Goal: Information Seeking & Learning: Learn about a topic

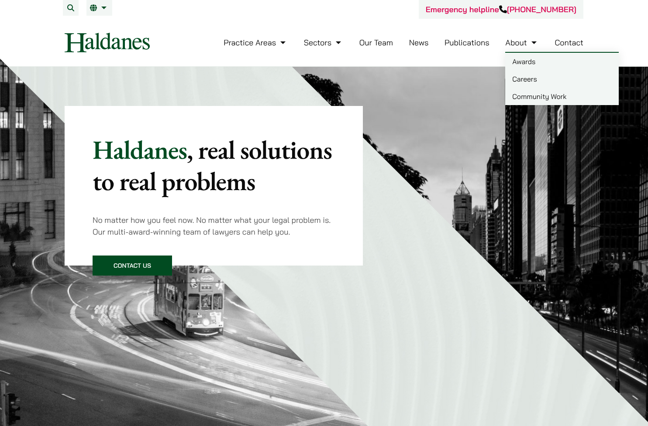
click at [530, 76] on link "Careers" at bounding box center [561, 78] width 113 height 17
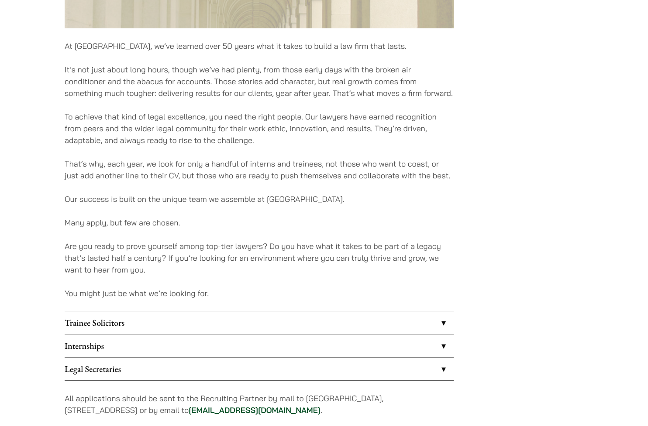
scroll to position [600, 0]
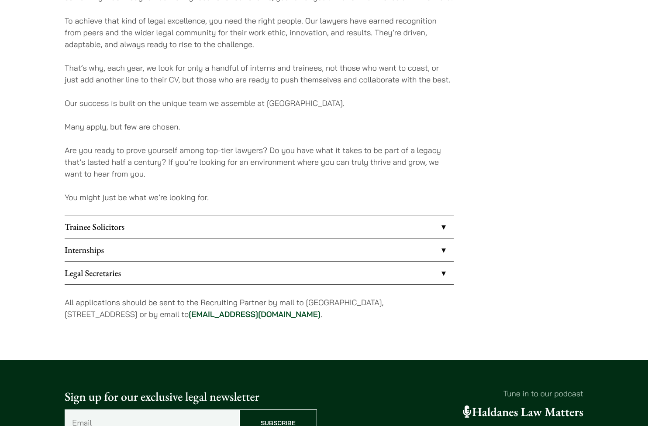
click at [110, 273] on link "Legal Secretaries" at bounding box center [259, 273] width 389 height 23
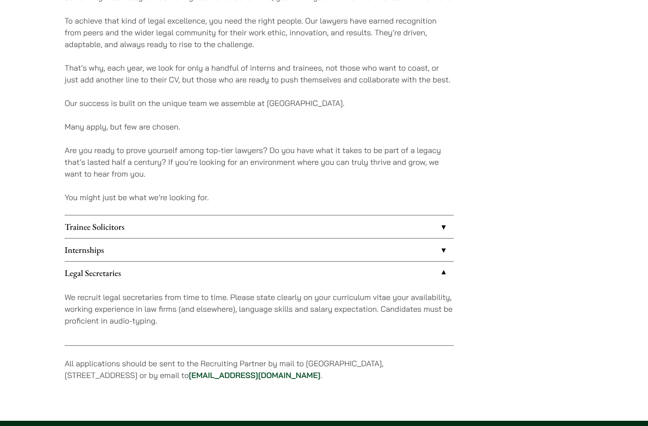
click at [110, 273] on link "Legal Secretaries" at bounding box center [259, 273] width 389 height 23
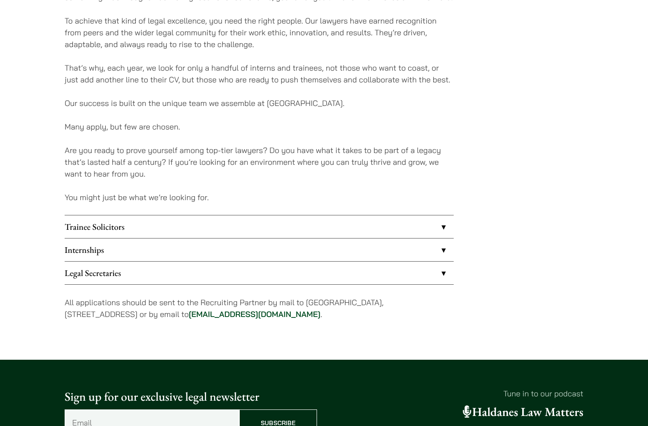
click at [110, 253] on link "Internships" at bounding box center [259, 250] width 389 height 23
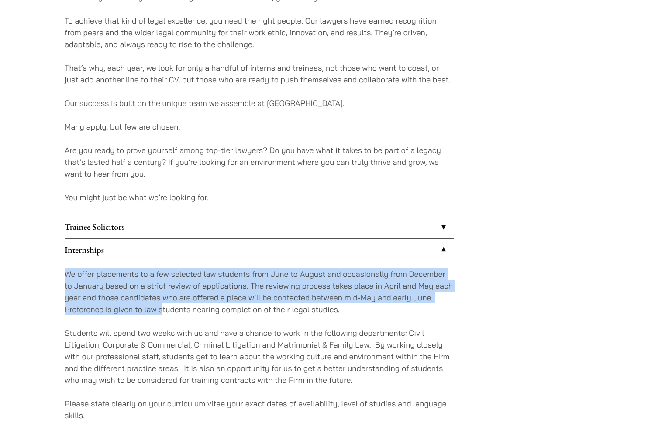
drag, startPoint x: 62, startPoint y: 275, endPoint x: 162, endPoint y: 311, distance: 106.4
click at [162, 311] on div "Careers At Haldanes, we’ve learned over 50 years what it takes to build a law f…" at bounding box center [324, 3] width 550 height 1017
click at [162, 311] on p "We offer placements to a few selected law students from June to August and occa…" at bounding box center [259, 291] width 389 height 47
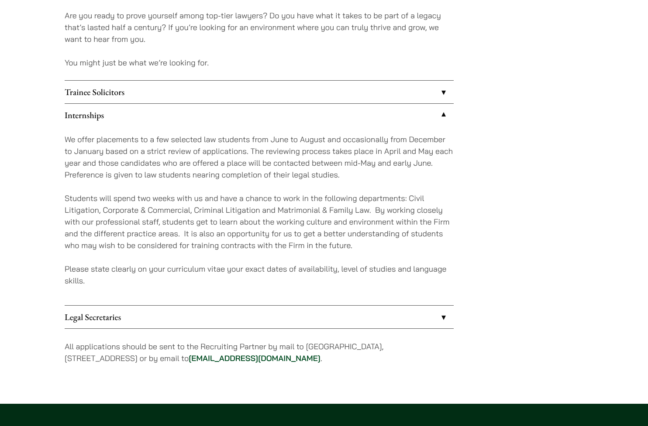
scroll to position [736, 0]
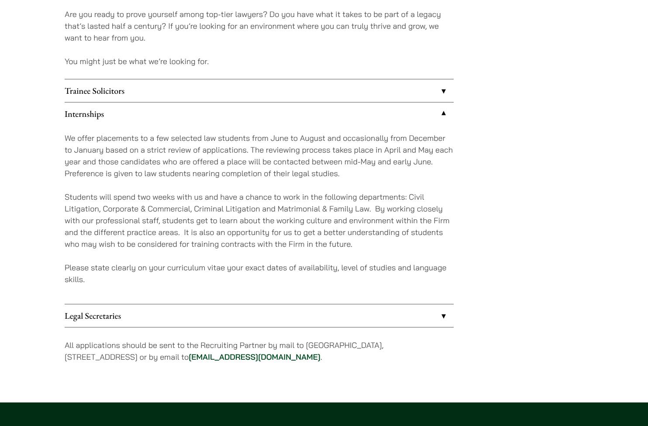
click at [106, 351] on p "All applications should be sent to the Recruiting Partner by mail to 7th Floor,…" at bounding box center [259, 352] width 389 height 24
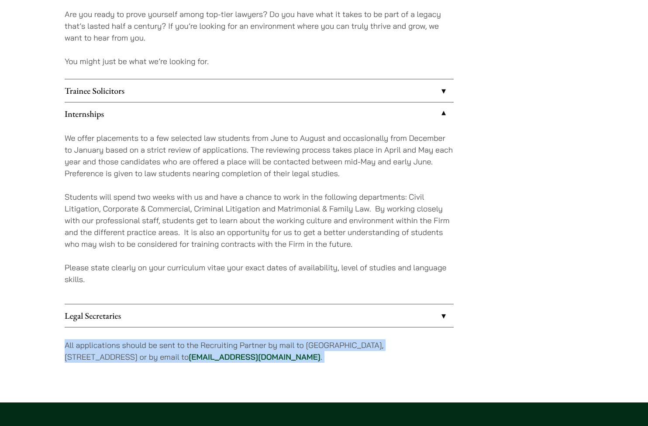
click at [106, 351] on p "All applications should be sent to the Recruiting Partner by mail to 7th Floor,…" at bounding box center [259, 352] width 389 height 24
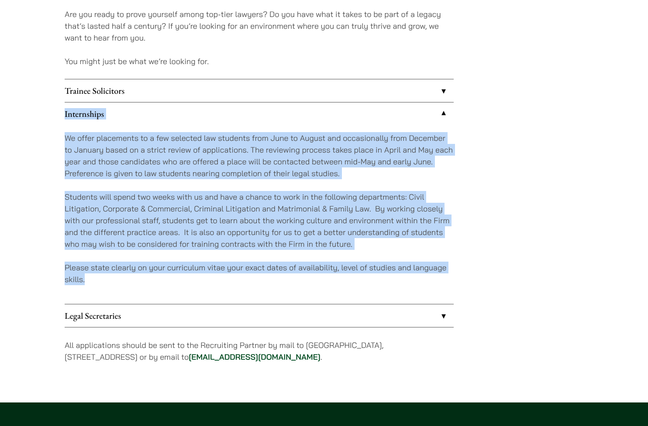
drag, startPoint x: 106, startPoint y: 285, endPoint x: 63, endPoint y: 116, distance: 175.1
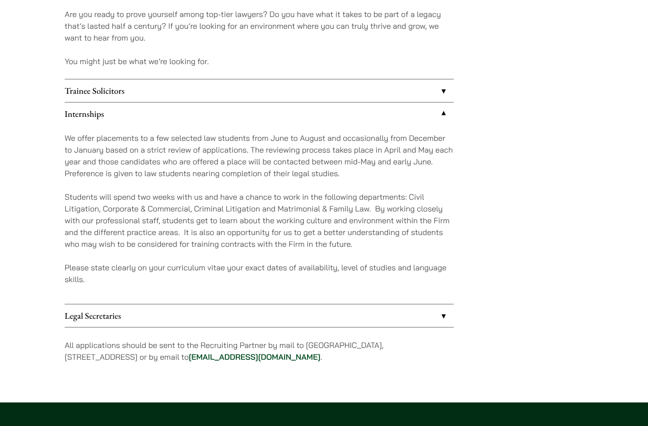
click at [237, 155] on p "We offer placements to a few selected law students from June to August and occa…" at bounding box center [259, 155] width 389 height 47
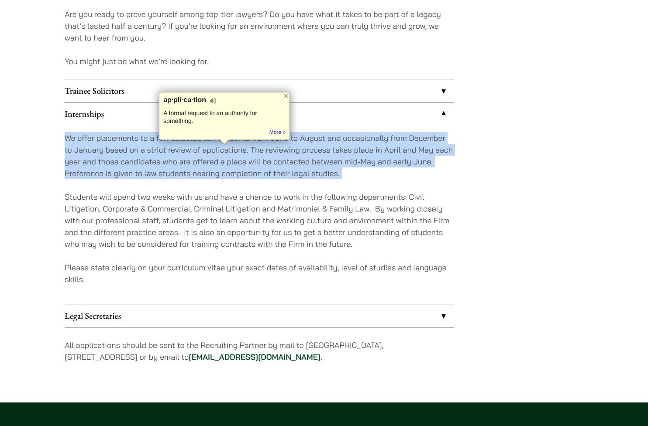
click at [237, 155] on p "We offer placements to a few selected law students from June to August and occa…" at bounding box center [259, 155] width 389 height 47
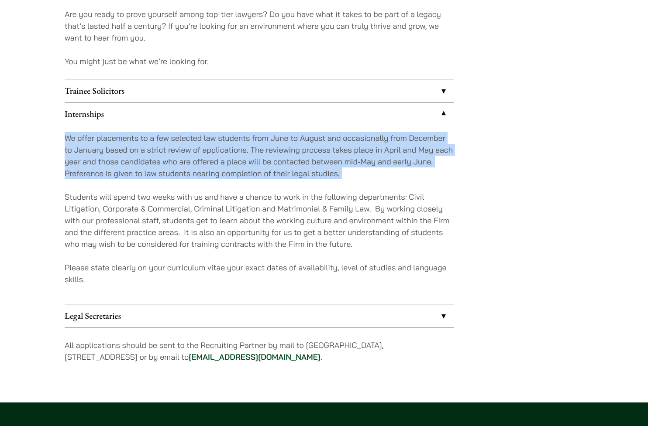
click at [237, 155] on p "We offer placements to a few selected law students from June to August and occa…" at bounding box center [259, 155] width 389 height 47
drag, startPoint x: 69, startPoint y: 137, endPoint x: 285, endPoint y: 169, distance: 218.0
click at [285, 169] on p "We offer placements to a few selected law students from June to August and occa…" at bounding box center [259, 155] width 389 height 47
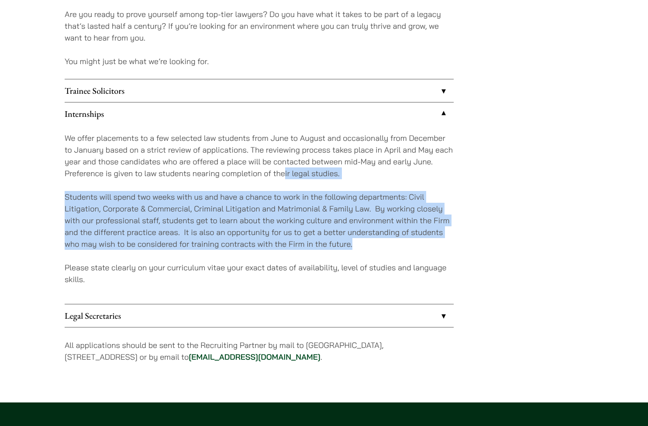
drag, startPoint x: 286, startPoint y: 169, endPoint x: 358, endPoint y: 240, distance: 101.2
click at [358, 240] on div "We offer placements to a few selected law students from June to August and occa…" at bounding box center [259, 214] width 389 height 179
click at [358, 240] on p "Students will spend two weeks with us and have a chance to work in the followin…" at bounding box center [259, 220] width 389 height 59
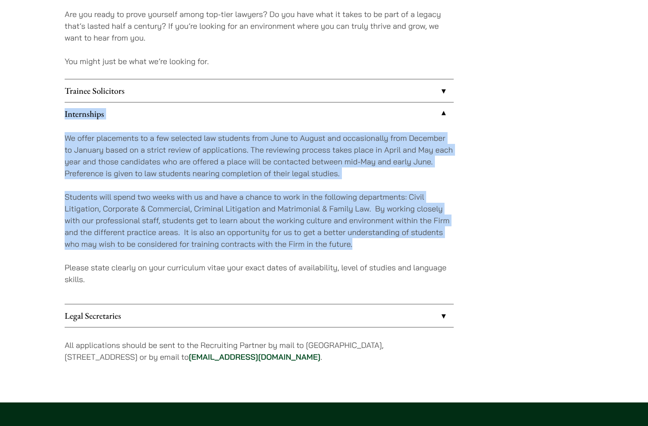
drag, startPoint x: 361, startPoint y: 240, endPoint x: 64, endPoint y: 113, distance: 323.6
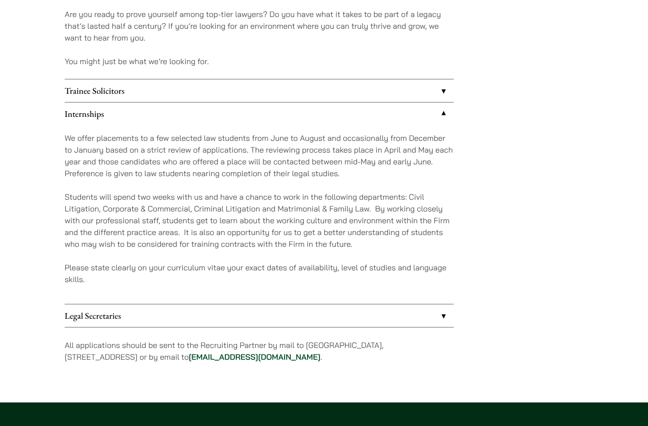
click at [70, 100] on link "Trainee Solicitors" at bounding box center [259, 90] width 389 height 23
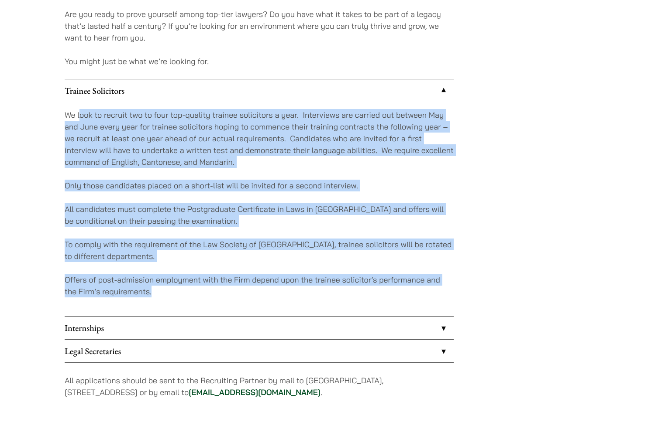
drag, startPoint x: 79, startPoint y: 115, endPoint x: 237, endPoint y: 299, distance: 242.3
click at [237, 299] on div "We look to recruit two to four top-quality trainee solicitors a year. Interview…" at bounding box center [259, 209] width 389 height 214
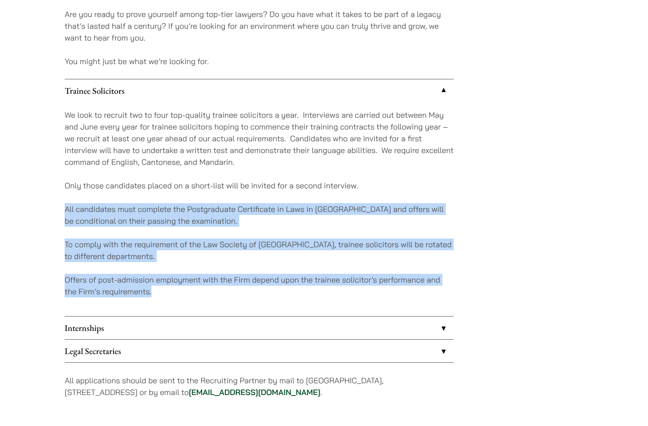
drag, startPoint x: 238, startPoint y: 298, endPoint x: 72, endPoint y: 200, distance: 192.3
click at [72, 200] on div "We look to recruit two to four top-quality trainee solicitors a year. Interview…" at bounding box center [259, 209] width 389 height 214
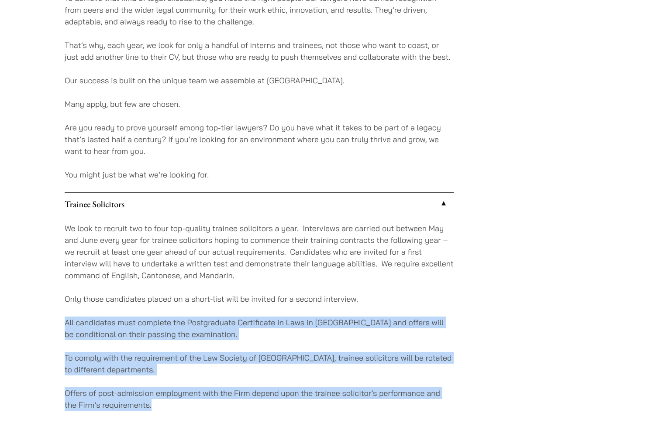
scroll to position [558, 0]
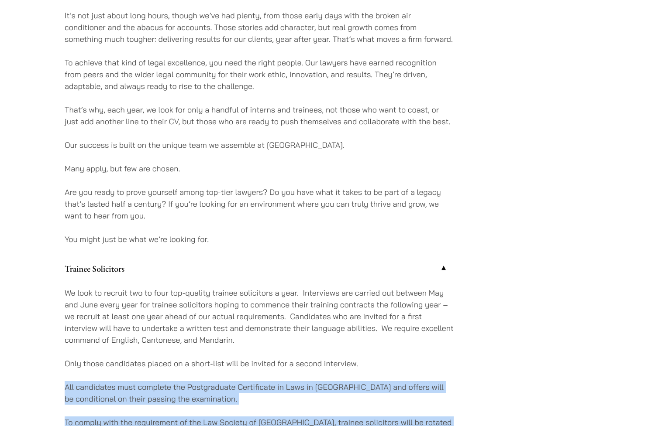
click at [161, 273] on link "Trainee Solicitors" at bounding box center [259, 269] width 389 height 23
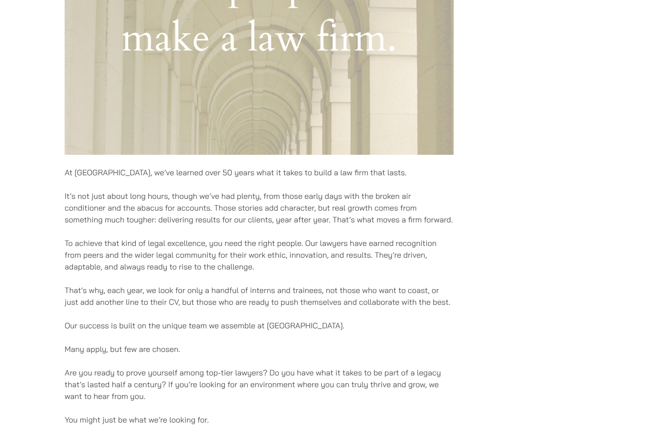
scroll to position [423, 0]
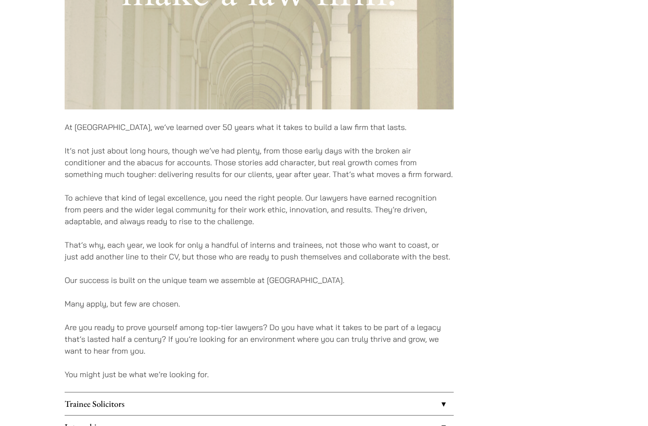
click at [153, 124] on p "At Haldanes, we’ve learned over 50 years what it takes to build a law firm that…" at bounding box center [259, 127] width 389 height 12
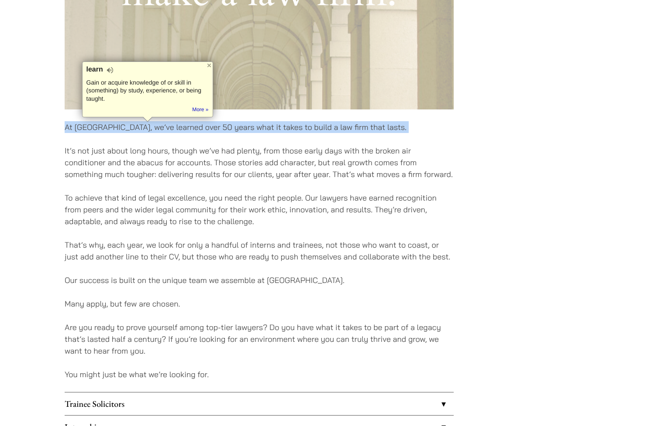
click at [153, 124] on p "At Haldanes, we’ve learned over 50 years what it takes to build a law firm that…" at bounding box center [259, 127] width 389 height 12
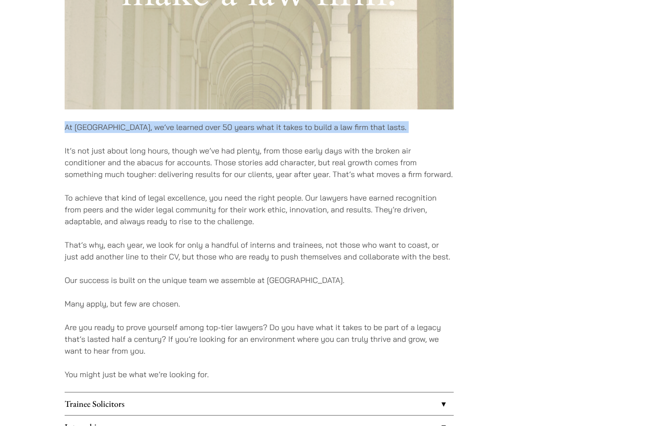
click at [155, 131] on p "At Haldanes, we’ve learned over 50 years what it takes to build a law firm that…" at bounding box center [259, 127] width 389 height 12
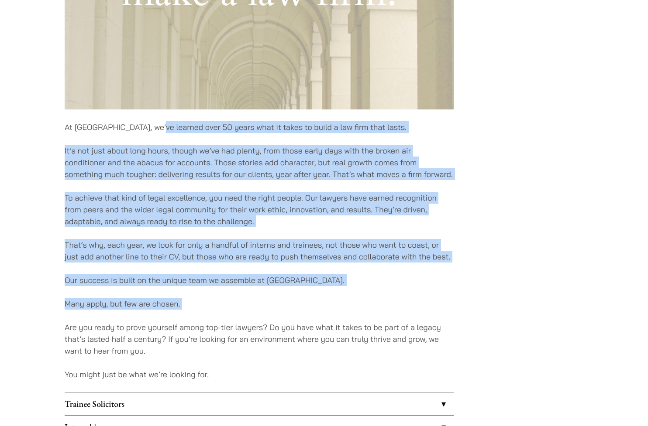
drag, startPoint x: 155, startPoint y: 131, endPoint x: 253, endPoint y: 320, distance: 213.4
click at [253, 320] on div "At Haldanes, we’ve learned over 50 years what it takes to build a law firm that…" at bounding box center [259, 115] width 389 height 789
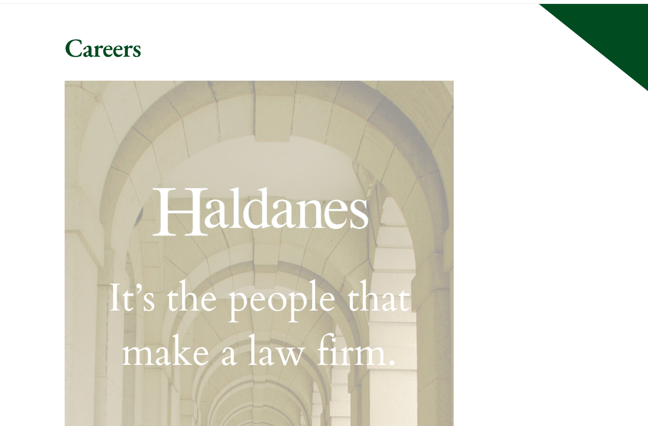
scroll to position [0, 0]
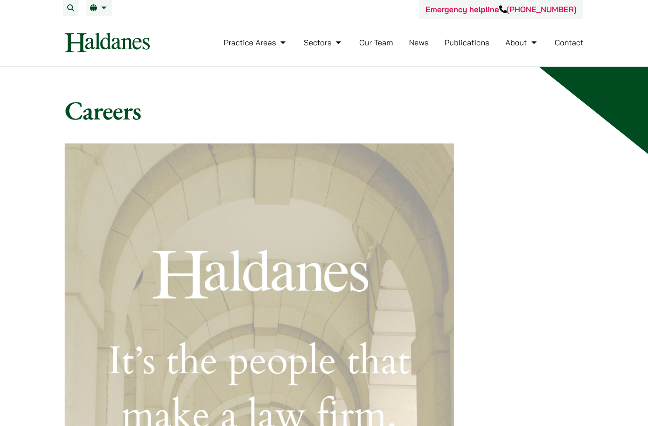
click at [377, 45] on link "Our Team" at bounding box center [376, 43] width 34 height 10
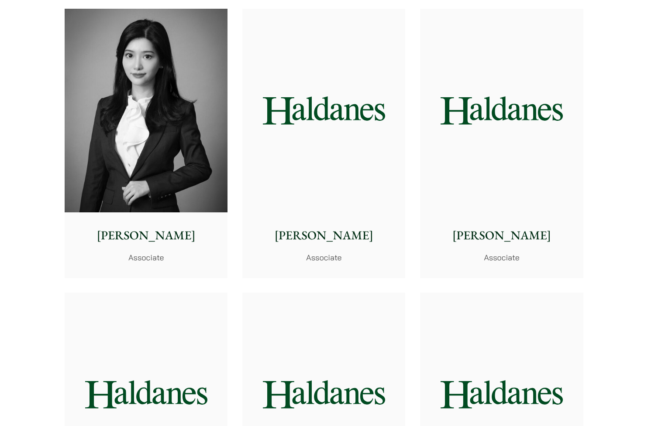
scroll to position [2580, 0]
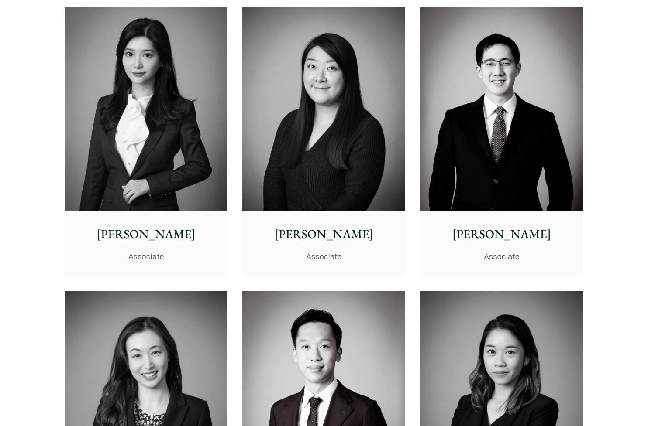
click at [136, 112] on img at bounding box center [146, 109] width 163 height 204
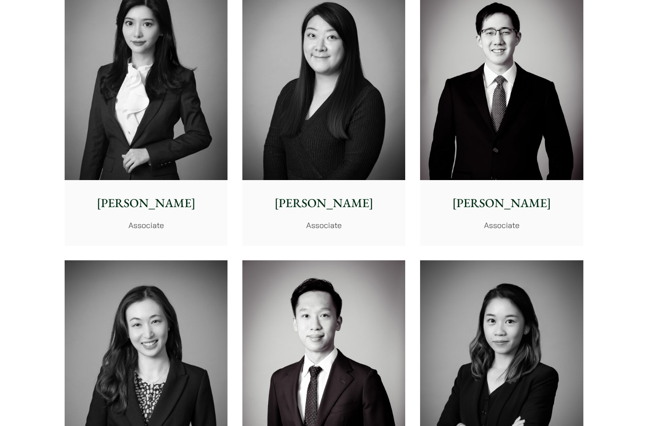
scroll to position [2612, 0]
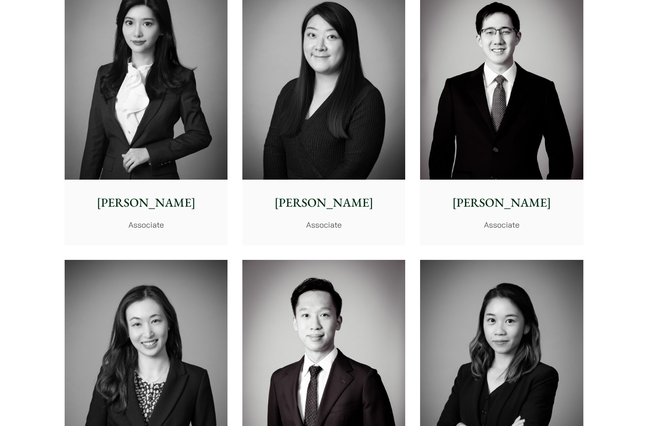
click at [357, 114] on img at bounding box center [323, 78] width 163 height 204
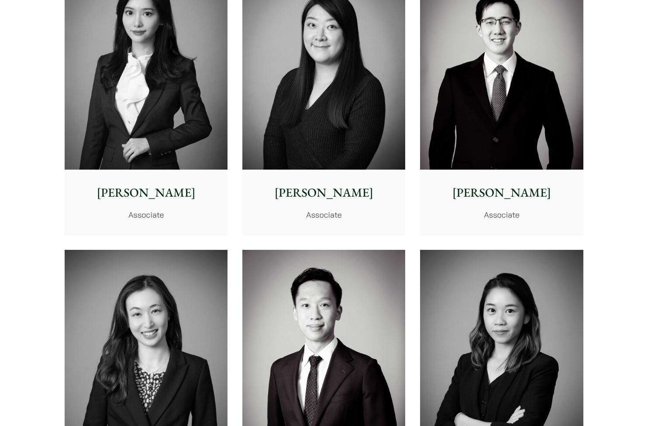
click at [469, 56] on img at bounding box center [501, 68] width 163 height 204
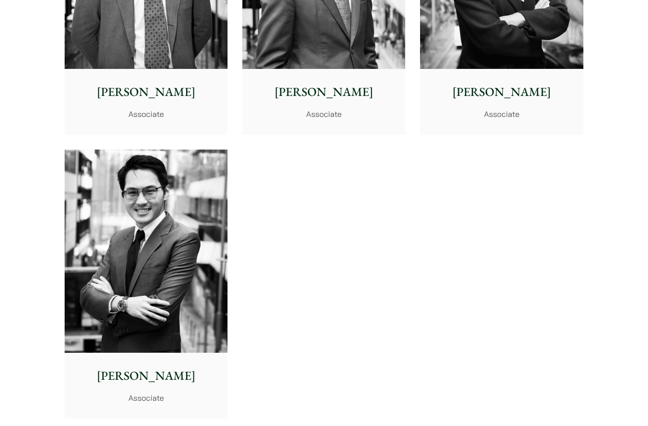
scroll to position [3594, 0]
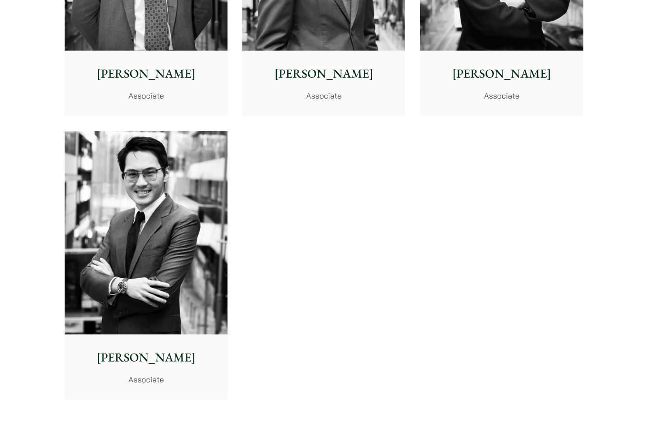
click at [179, 272] on img at bounding box center [146, 233] width 163 height 204
click at [510, 51] on div "Danika Chui Associate" at bounding box center [501, 83] width 163 height 65
click at [371, 69] on p "Brian Fung" at bounding box center [323, 74] width 149 height 18
click at [121, 58] on div "Ryan Chau Associate" at bounding box center [146, 83] width 163 height 65
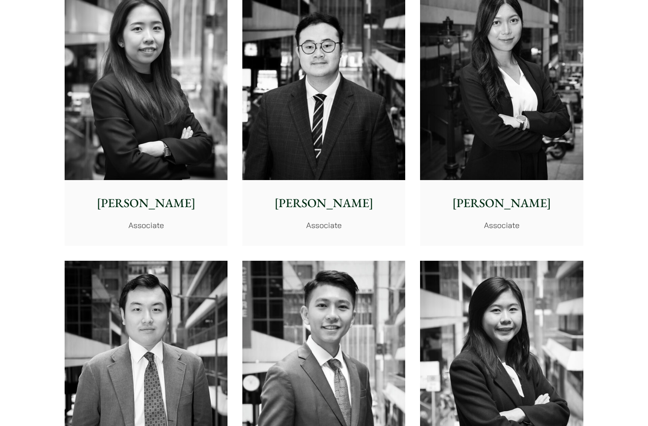
scroll to position [3153, 0]
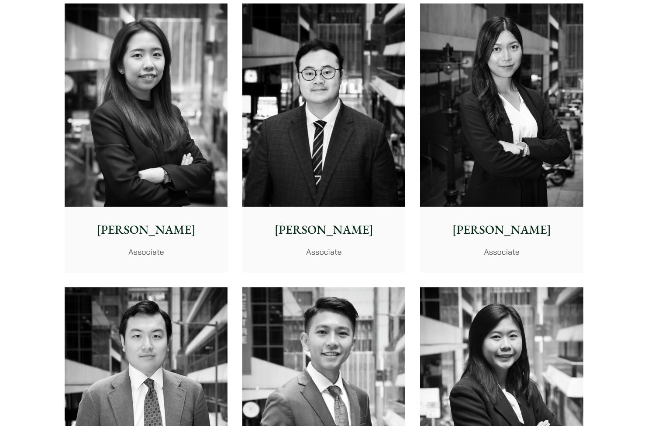
click at [566, 89] on img at bounding box center [501, 105] width 163 height 204
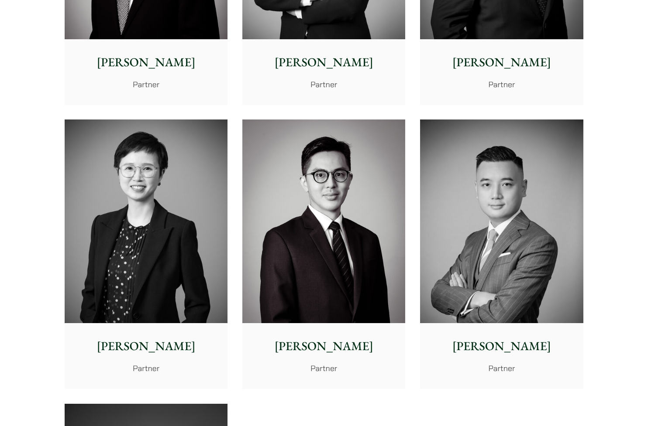
scroll to position [1448, 0]
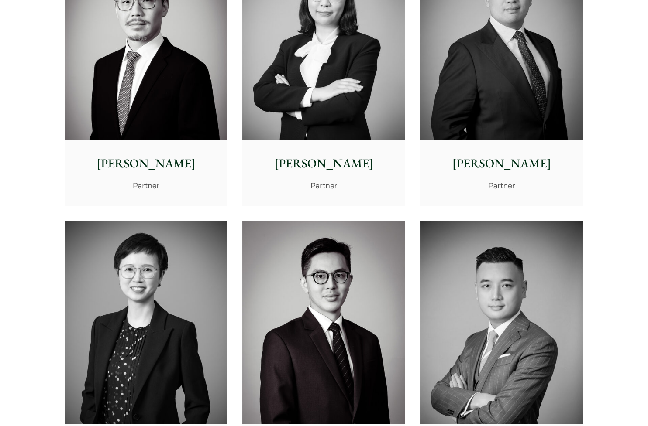
click at [527, 286] on img at bounding box center [501, 323] width 163 height 204
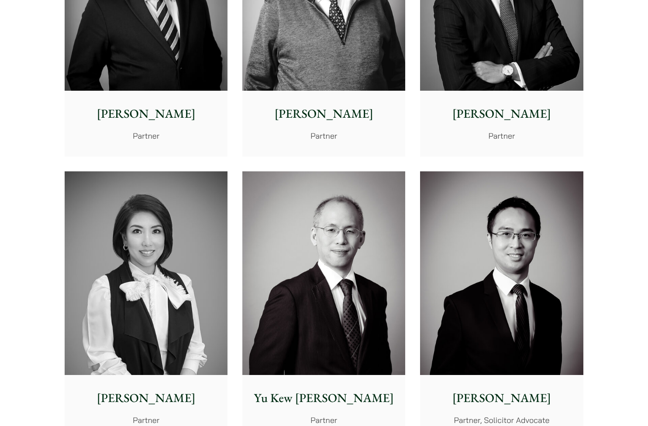
scroll to position [701, 0]
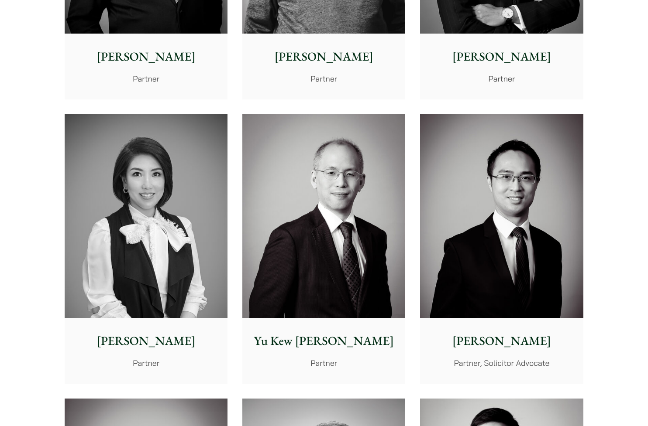
click at [190, 229] on img at bounding box center [146, 216] width 163 height 204
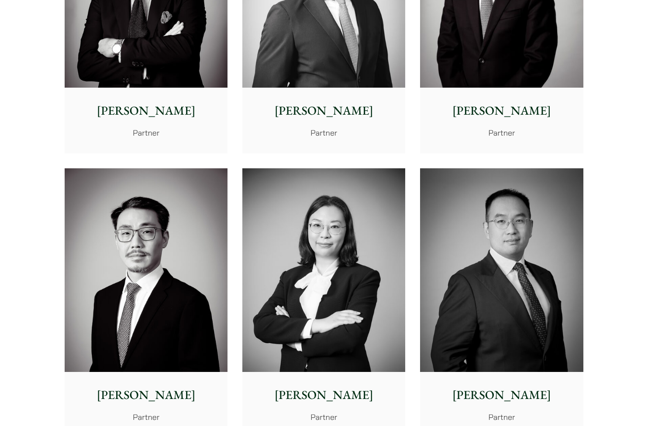
scroll to position [1221, 0]
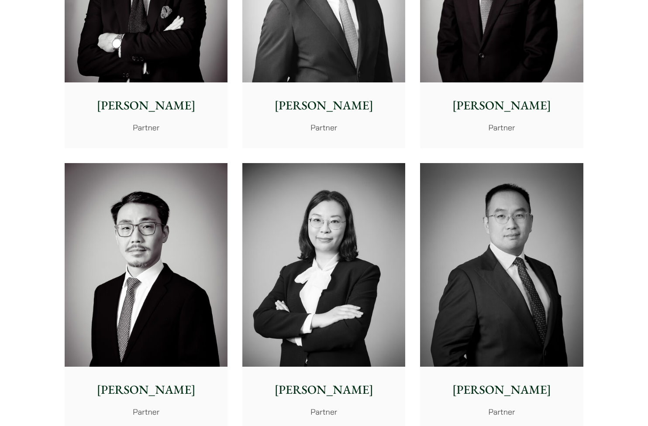
click at [316, 264] on img at bounding box center [323, 265] width 163 height 204
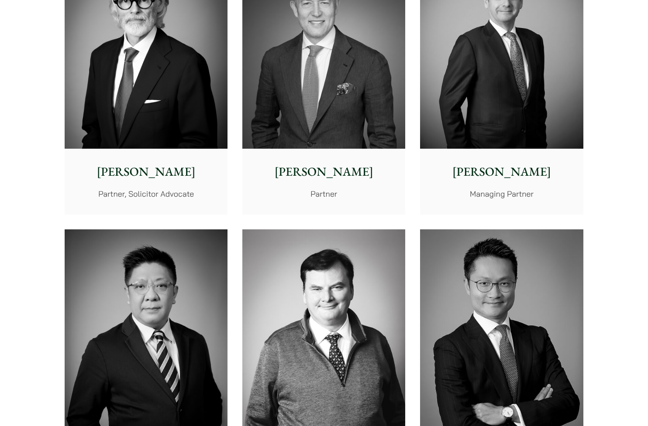
scroll to position [0, 0]
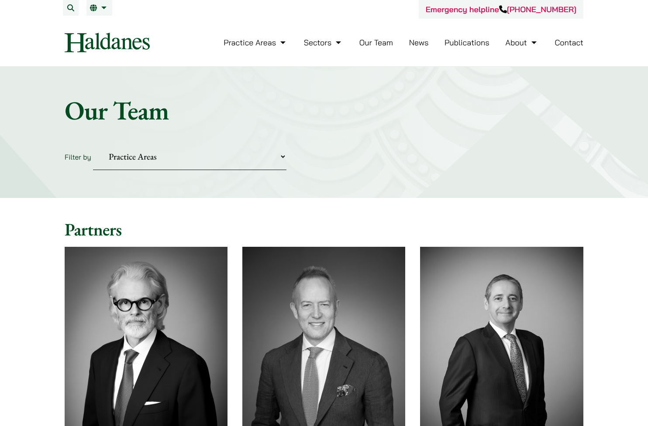
click at [565, 39] on link "Contact" at bounding box center [568, 43] width 29 height 10
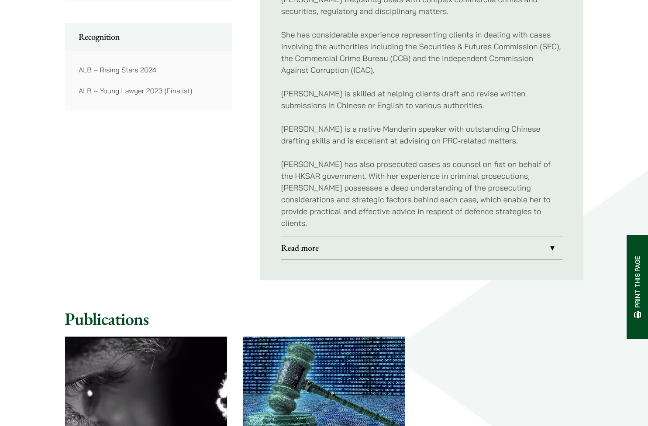
click at [327, 242] on link "Read more" at bounding box center [421, 248] width 281 height 23
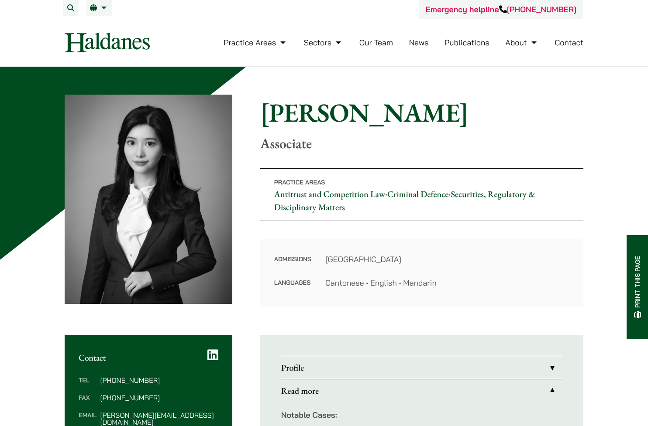
drag, startPoint x: 328, startPoint y: 285, endPoint x: 439, endPoint y: 285, distance: 110.4
click at [439, 285] on dd "Cantonese • English • Mandarin" at bounding box center [447, 283] width 244 height 12
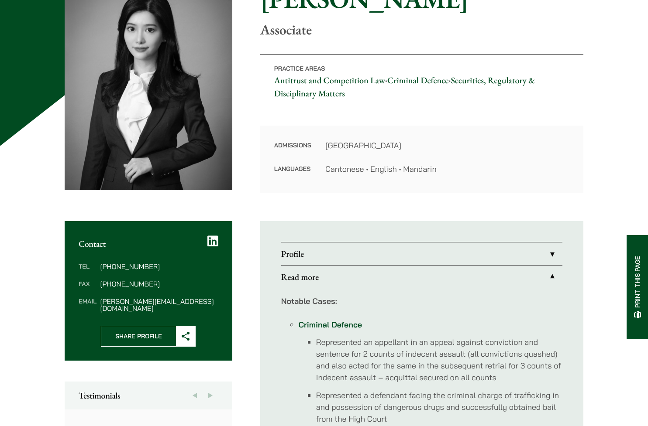
scroll to position [125, 0]
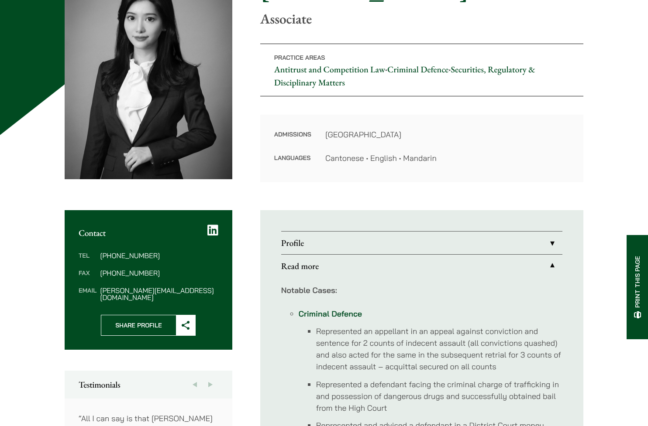
click at [338, 243] on link "Profile" at bounding box center [421, 243] width 281 height 23
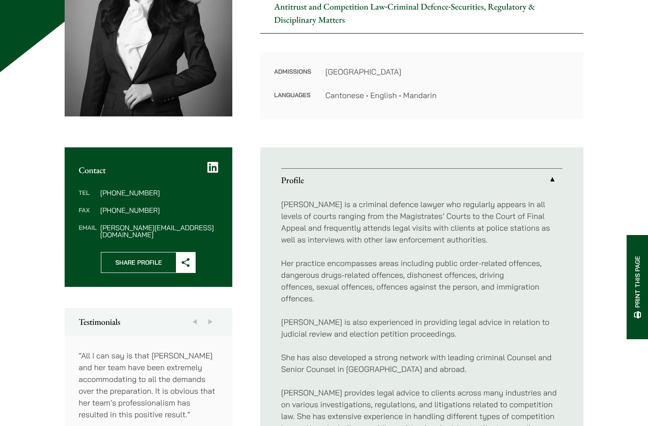
scroll to position [204, 0]
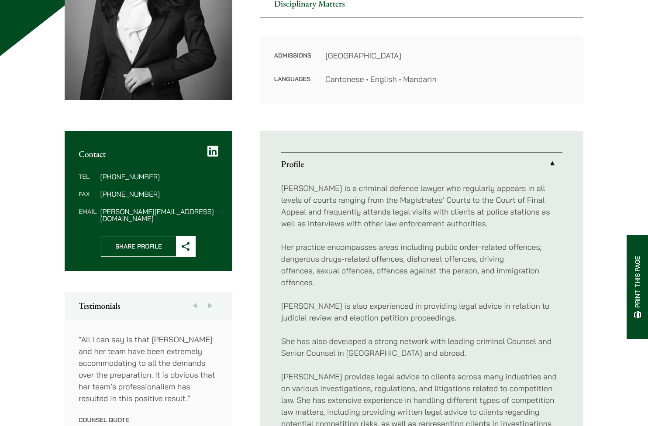
click at [344, 203] on p "Florence is a criminal defence lawyer who regularly appears in all levels of co…" at bounding box center [421, 205] width 281 height 47
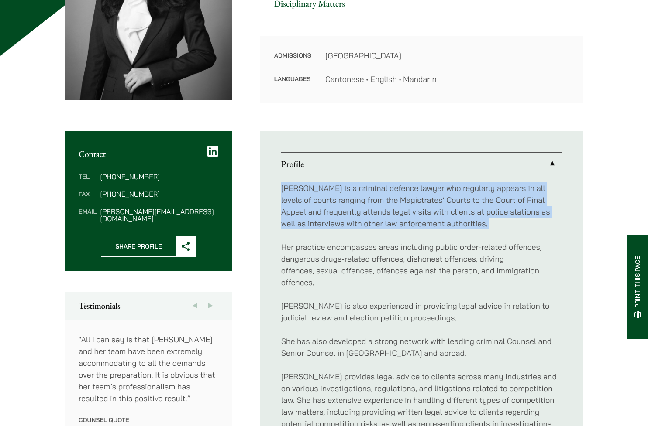
click at [344, 203] on p "Florence is a criminal defence lawyer who regularly appears in all levels of co…" at bounding box center [421, 205] width 281 height 47
click at [351, 201] on p "Florence is a criminal defence lawyer who regularly appears in all levels of co…" at bounding box center [421, 205] width 281 height 47
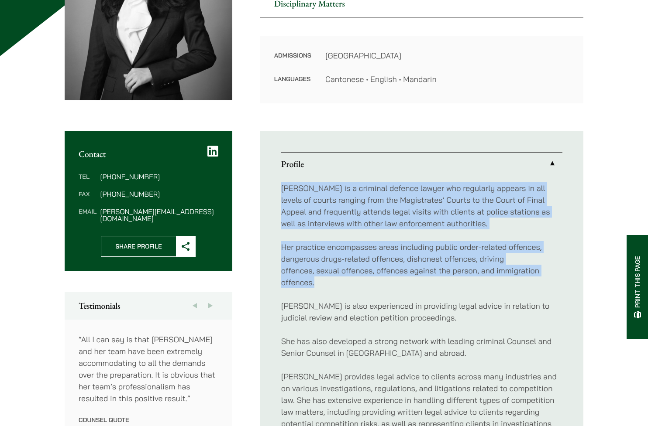
drag, startPoint x: 279, startPoint y: 187, endPoint x: 361, endPoint y: 278, distance: 123.3
click at [361, 278] on p "Her practice encompasses areas including public order-related offences, dangero…" at bounding box center [421, 264] width 281 height 47
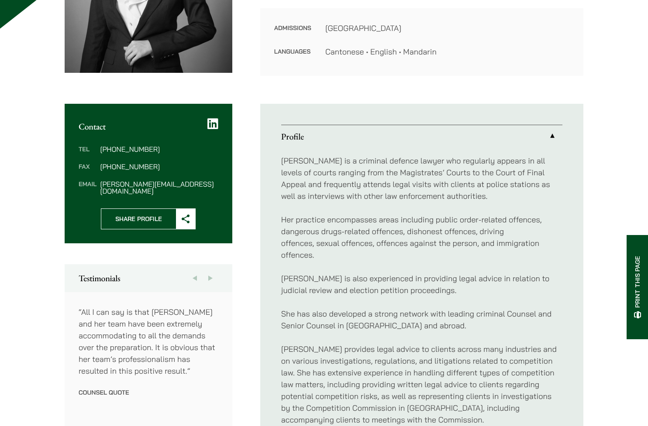
scroll to position [232, 0]
click at [364, 285] on p "Florence is also experienced in providing legal advice in relation to judicial …" at bounding box center [421, 284] width 281 height 24
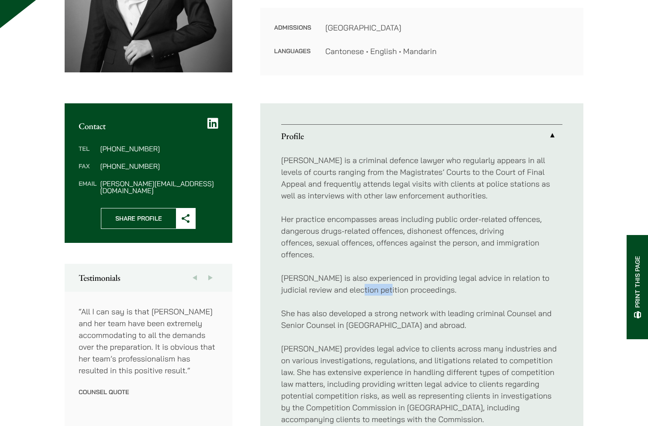
click at [364, 285] on p "Florence is also experienced in providing legal advice in relation to judicial …" at bounding box center [421, 284] width 281 height 24
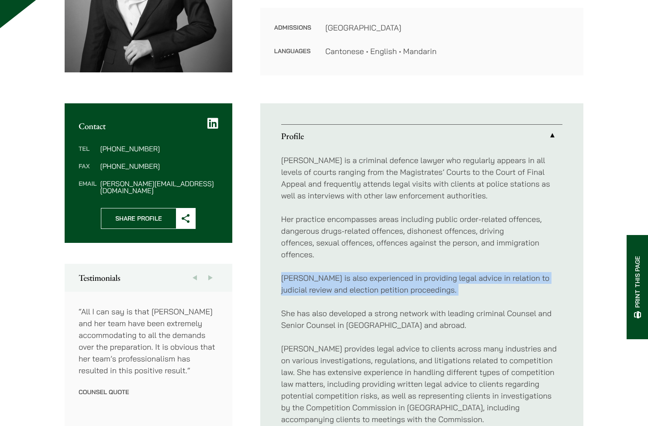
click at [364, 285] on p "Florence is also experienced in providing legal advice in relation to judicial …" at bounding box center [421, 284] width 281 height 24
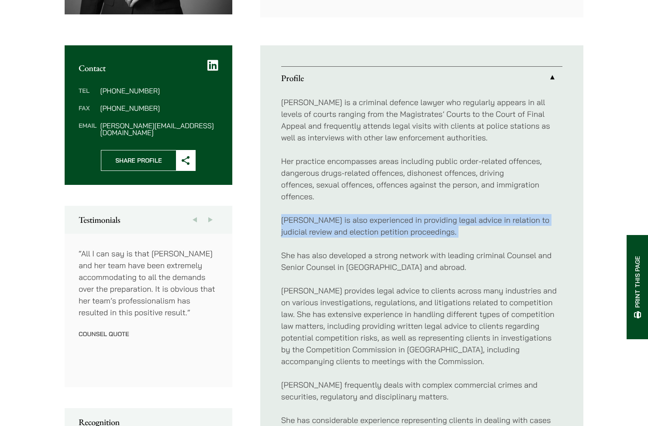
scroll to position [298, 0]
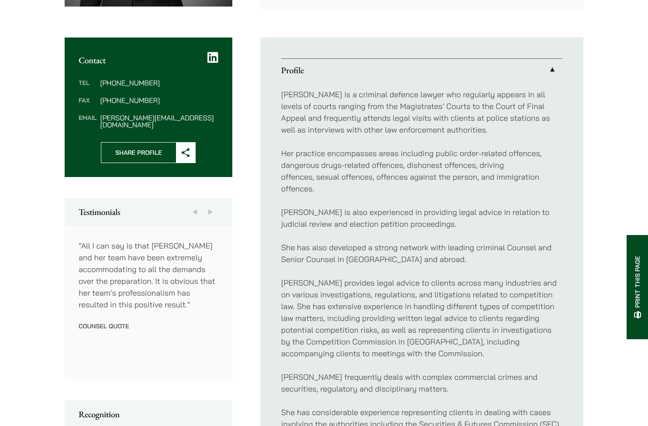
drag, startPoint x: 365, startPoint y: 280, endPoint x: 402, endPoint y: 345, distance: 75.3
click at [402, 345] on p "Florence provides legal advice to clients across many industries and on various…" at bounding box center [421, 318] width 281 height 82
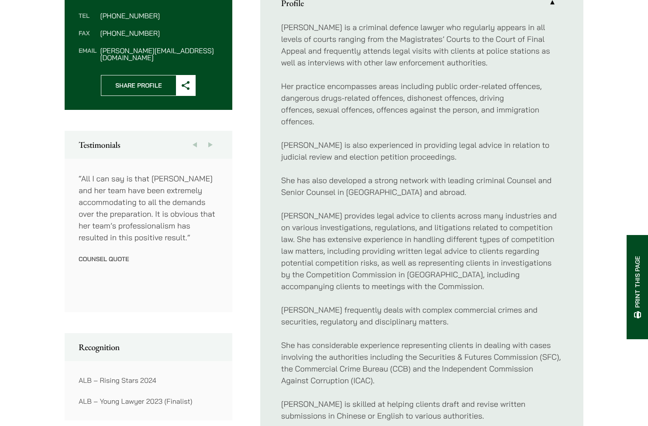
scroll to position [367, 0]
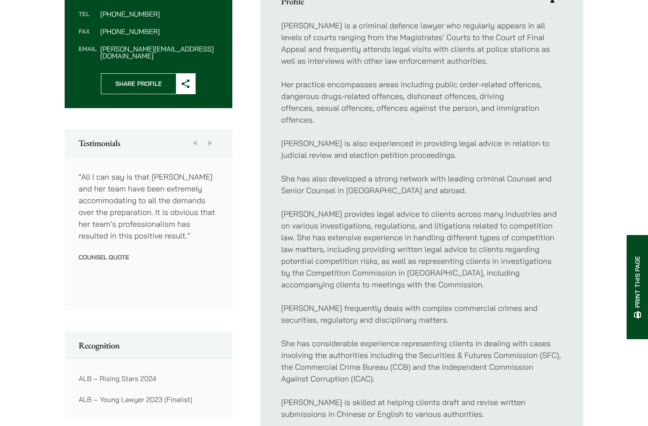
click at [402, 345] on p "She has considerable experience representing clients in dealing with cases invo…" at bounding box center [421, 361] width 281 height 47
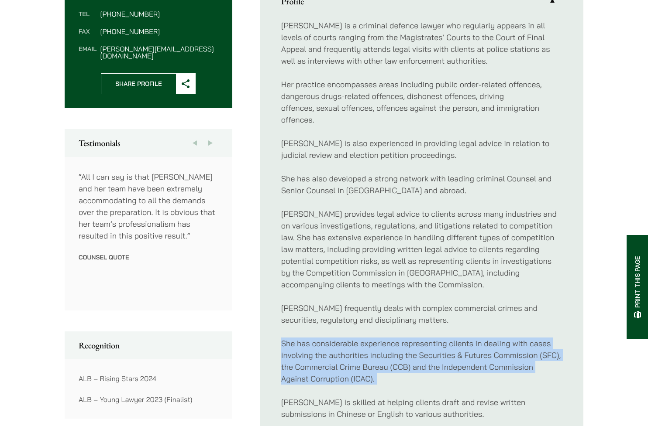
click at [402, 345] on p "She has considerable experience representing clients in dealing with cases invo…" at bounding box center [421, 361] width 281 height 47
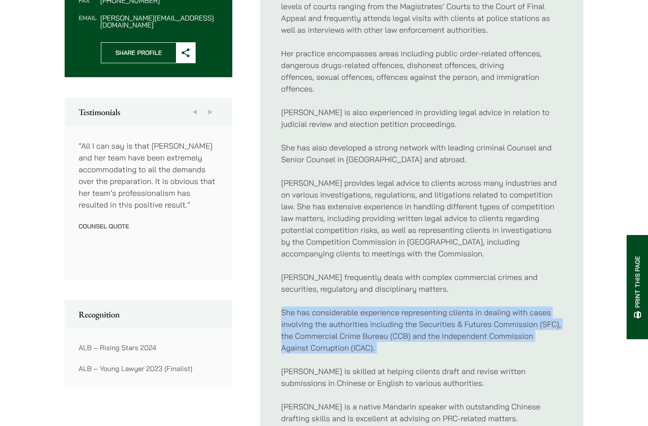
scroll to position [416, 0]
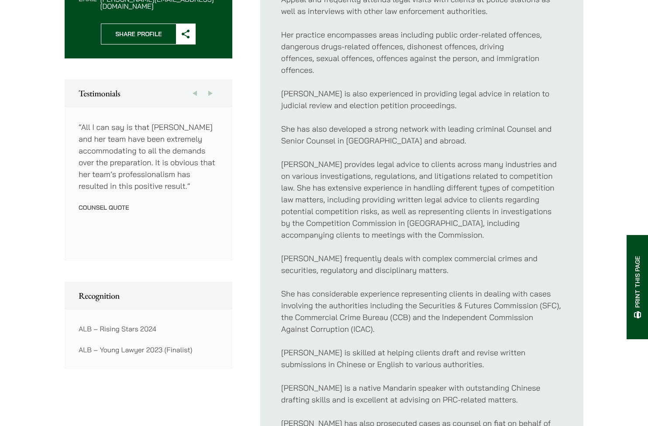
click at [402, 353] on p "Florence is skilled at helping clients draft and revise written submissions in …" at bounding box center [421, 359] width 281 height 24
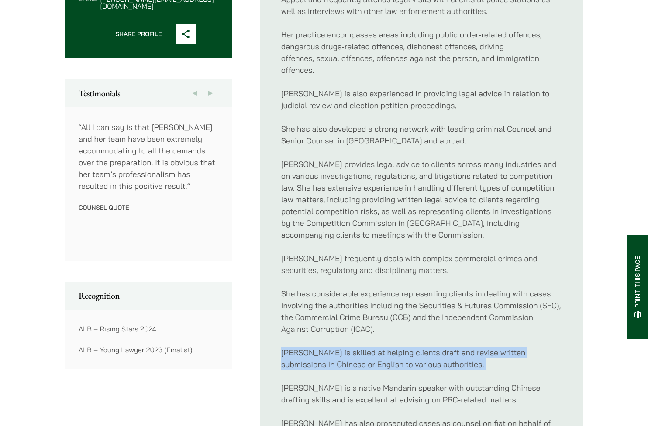
click at [402, 353] on p "Florence is skilled at helping clients draft and revise written submissions in …" at bounding box center [421, 359] width 281 height 24
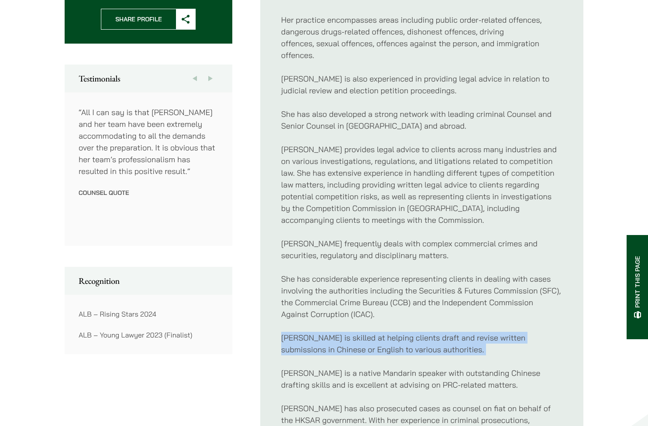
scroll to position [432, 0]
click at [402, 353] on p "Florence is skilled at helping clients draft and revise written submissions in …" at bounding box center [421, 344] width 281 height 24
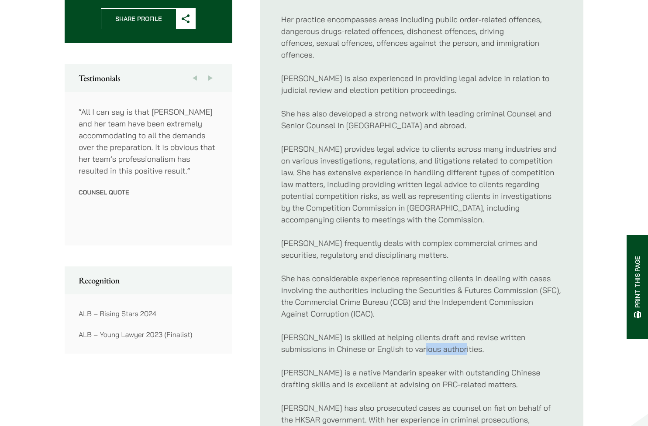
click at [402, 353] on p "Florence is skilled at helping clients draft and revise written submissions in …" at bounding box center [421, 344] width 281 height 24
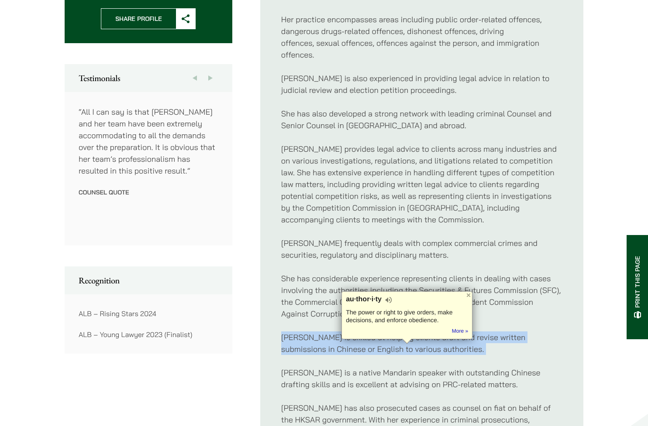
click at [402, 353] on p "Florence is skilled at helping clients draft and revise written submissions in …" at bounding box center [421, 344] width 281 height 24
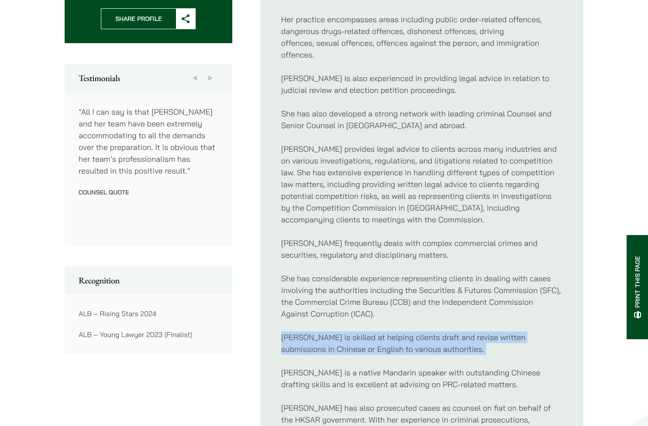
scroll to position [442, 0]
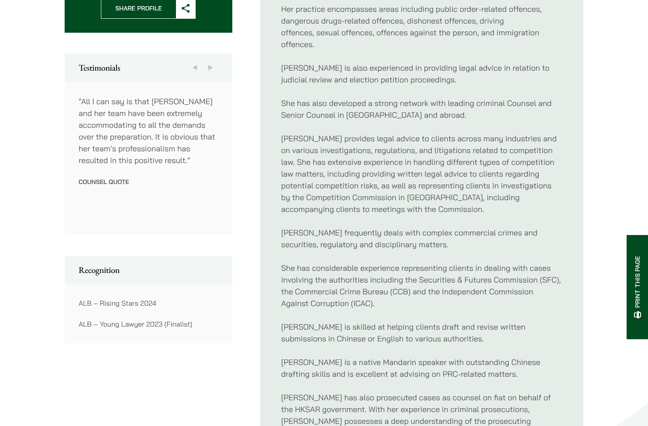
click at [406, 368] on p "Florence is a native Mandarin speaker with outstanding Chinese drafting skills …" at bounding box center [421, 369] width 281 height 24
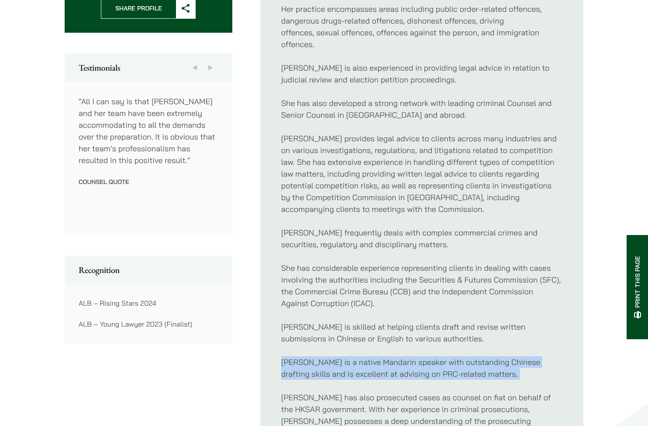
click at [406, 368] on p "Florence is a native Mandarin speaker with outstanding Chinese drafting skills …" at bounding box center [421, 369] width 281 height 24
drag, startPoint x: 284, startPoint y: 361, endPoint x: 472, endPoint y: 373, distance: 188.9
click at [472, 373] on p "Florence is a native Mandarin speaker with outstanding Chinese drafting skills …" at bounding box center [421, 369] width 281 height 24
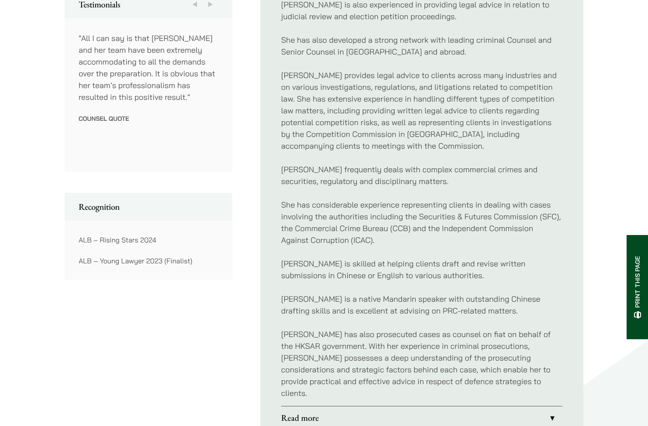
click at [462, 358] on p "Florence has also prosecuted cases as counsel on fiat on behalf of the HKSAR go…" at bounding box center [421, 364] width 281 height 71
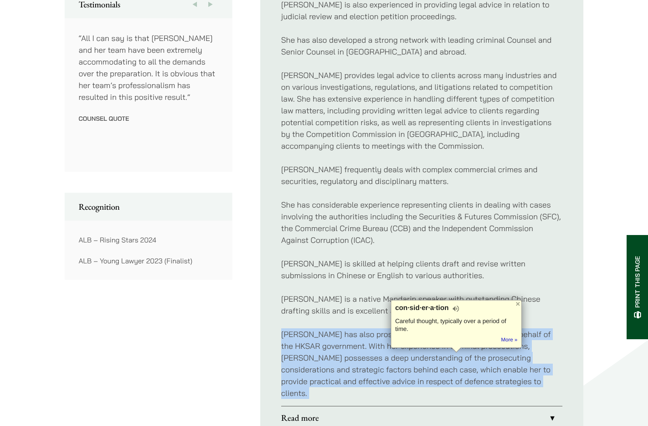
click at [462, 358] on p "Florence has also prosecuted cases as counsel on fiat on behalf of the HKSAR go…" at bounding box center [421, 364] width 281 height 71
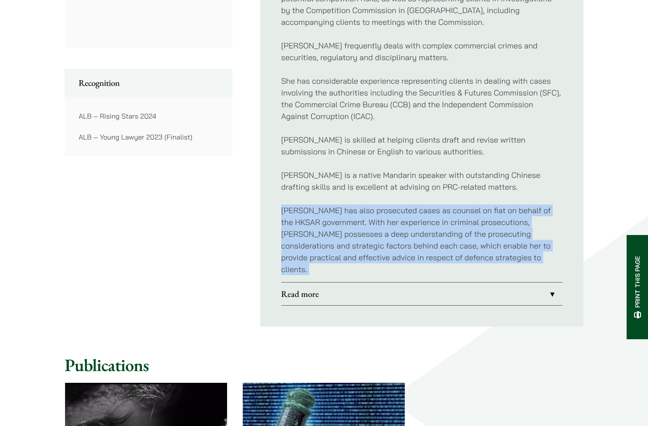
scroll to position [646, 0]
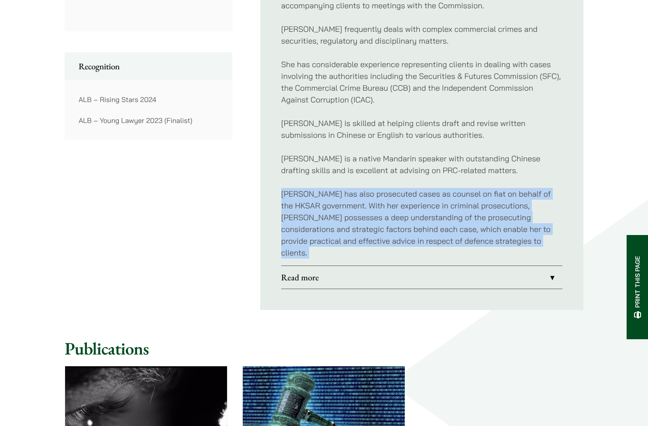
click at [389, 272] on link "Read more" at bounding box center [421, 277] width 281 height 23
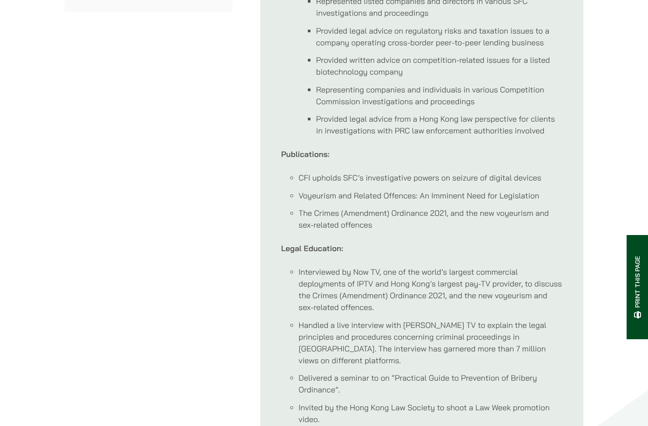
scroll to position [791, 0]
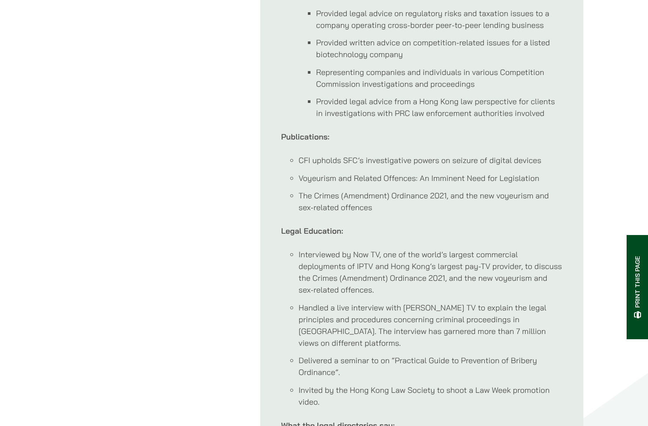
drag, startPoint x: 299, startPoint y: 253, endPoint x: 354, endPoint y: 305, distance: 75.0
click at [354, 305] on ul "Interviewed by Now TV, one of the world’s largest commercial deployments of IPT…" at bounding box center [421, 328] width 281 height 159
click at [350, 280] on li "Interviewed by Now TV, one of the world’s largest commercial deployments of IPT…" at bounding box center [431, 272] width 264 height 47
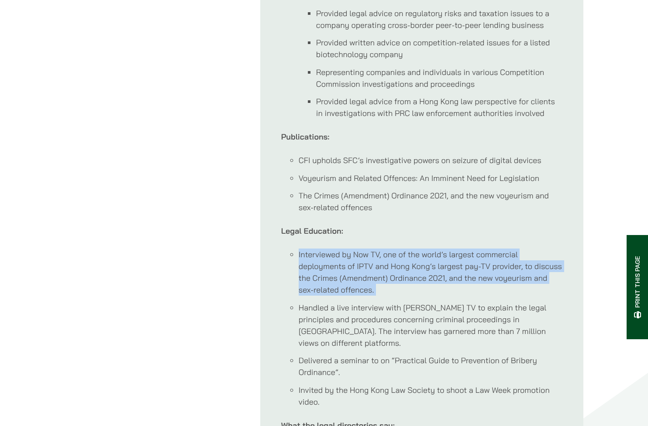
click at [350, 280] on li "Interviewed by Now TV, one of the world’s largest commercial deployments of IPT…" at bounding box center [431, 272] width 264 height 47
click at [350, 278] on li "Interviewed by Now TV, one of the world’s largest commercial deployments of IPT…" at bounding box center [431, 272] width 264 height 47
drag, startPoint x: 356, startPoint y: 255, endPoint x: 383, endPoint y: 290, distance: 44.2
click at [383, 290] on li "Interviewed by Now TV, one of the world’s largest commercial deployments of IPT…" at bounding box center [431, 272] width 264 height 47
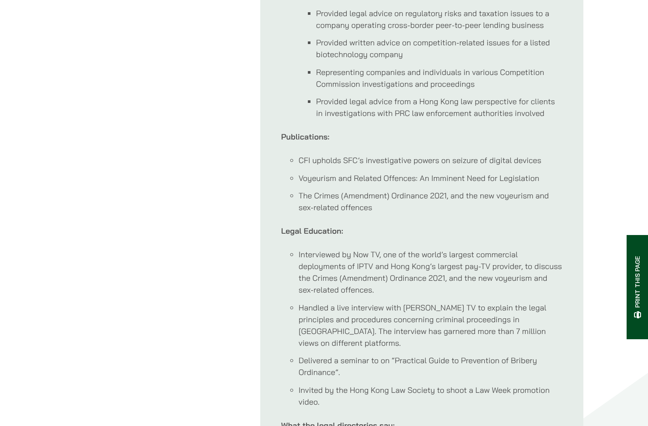
click at [383, 313] on li "Handled a live interview with Henan TV to explain the legal principles and proc…" at bounding box center [431, 325] width 264 height 47
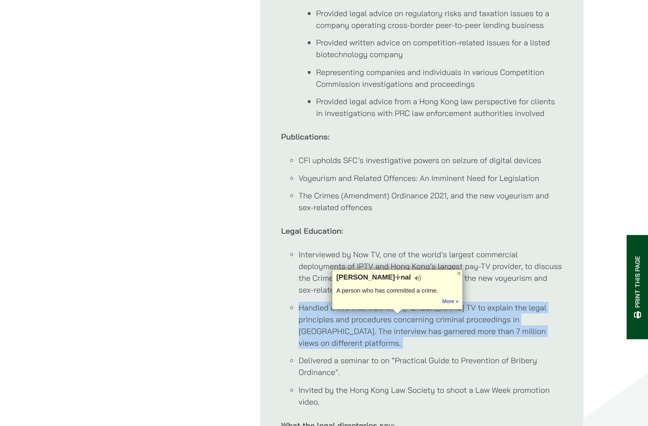
click at [383, 313] on li "Handled a live interview with Henan TV to explain the legal principles and proc…" at bounding box center [431, 325] width 264 height 47
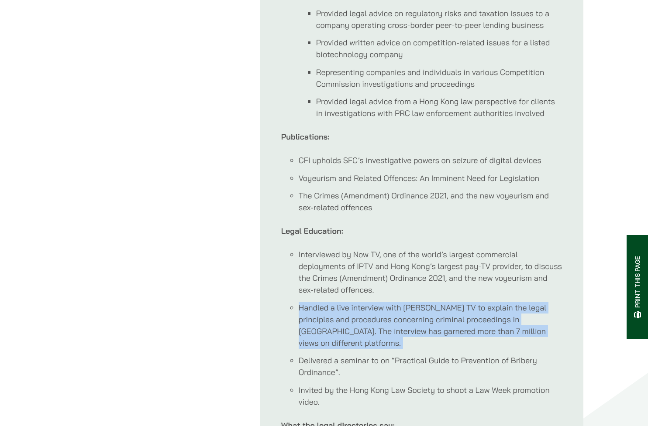
click at [383, 313] on li "Handled a live interview with Henan TV to explain the legal principles and proc…" at bounding box center [431, 325] width 264 height 47
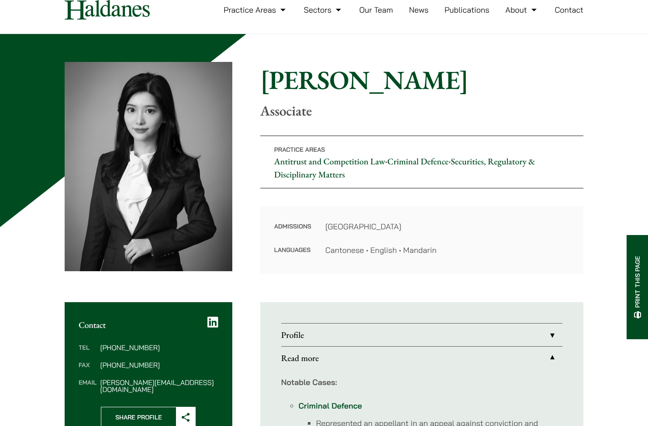
scroll to position [0, 0]
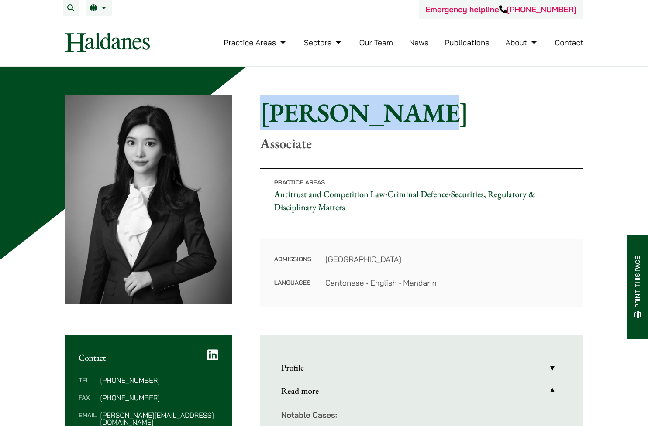
drag, startPoint x: 263, startPoint y: 115, endPoint x: 397, endPoint y: 116, distance: 134.4
click at [397, 116] on h1 "Florence Yan" at bounding box center [421, 112] width 323 height 31
copy h1 "Florence Yan"
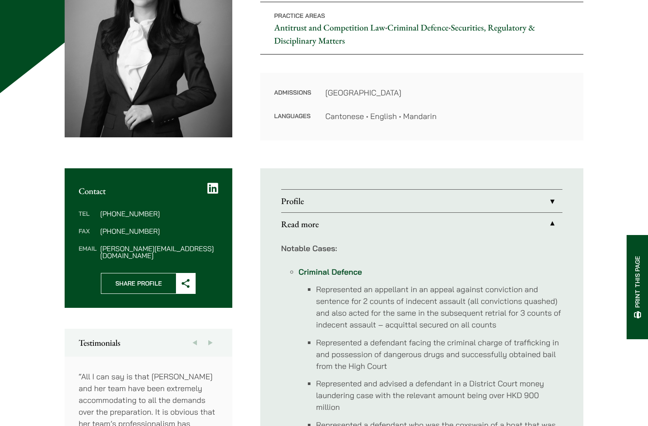
scroll to position [258, 0]
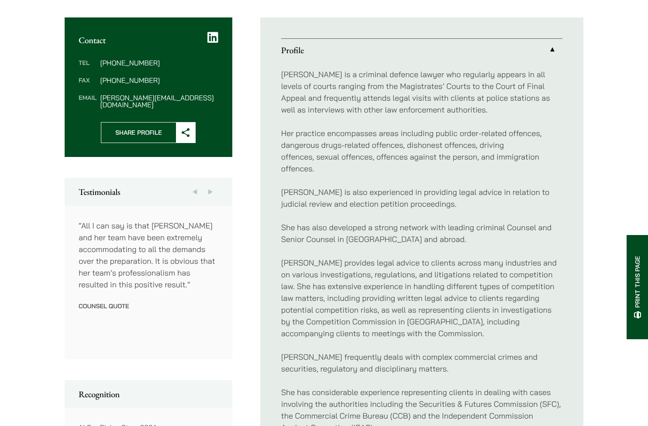
scroll to position [335, 0]
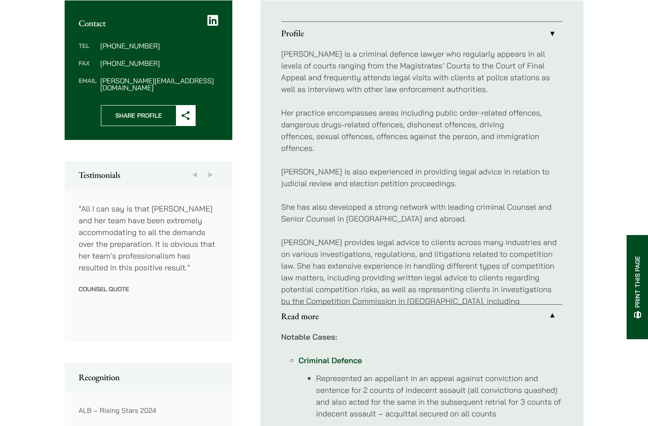
scroll to position [335, 0]
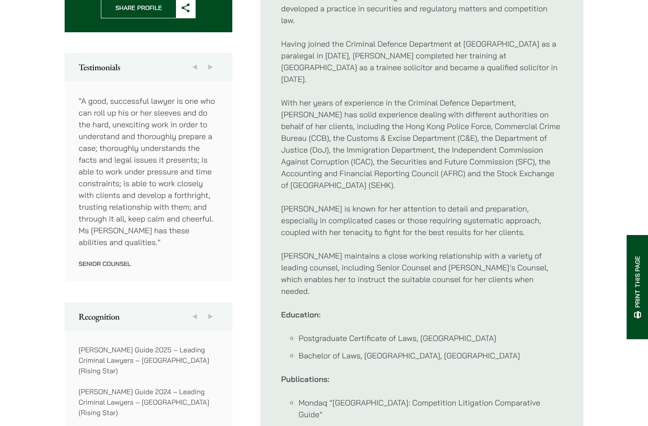
scroll to position [459, 0]
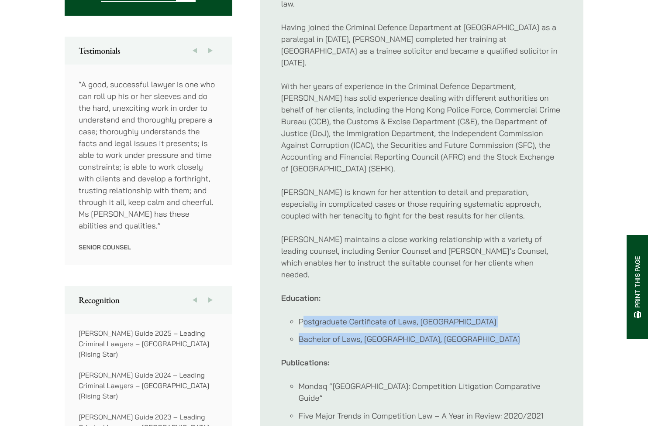
drag, startPoint x: 301, startPoint y: 288, endPoint x: 505, endPoint y: 304, distance: 204.9
click at [505, 316] on ul "Postgraduate Certificate of Laws, University of Hong Kong Bachelor of Laws, Uni…" at bounding box center [421, 331] width 281 height 30
click at [505, 333] on li "Bachelor of Laws, University of Durham, United Kingdom" at bounding box center [431, 339] width 264 height 12
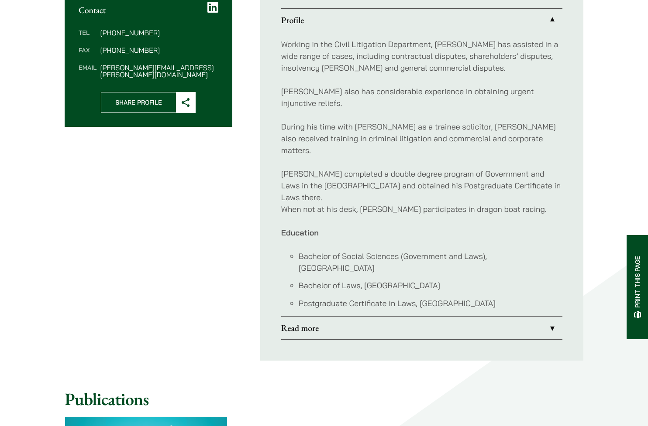
scroll to position [452, 0]
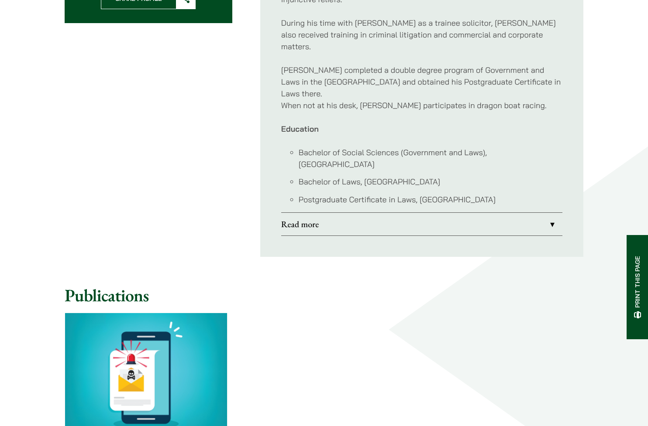
drag, startPoint x: 299, startPoint y: 129, endPoint x: 518, endPoint y: 171, distance: 223.2
click at [518, 171] on ul "Bachelor of Social Sciences (Government and Laws), [GEOGRAPHIC_DATA] Bachelor o…" at bounding box center [421, 176] width 281 height 59
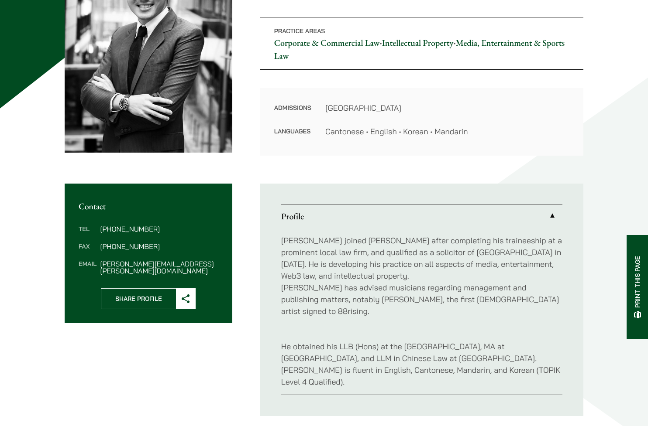
scroll to position [161, 0]
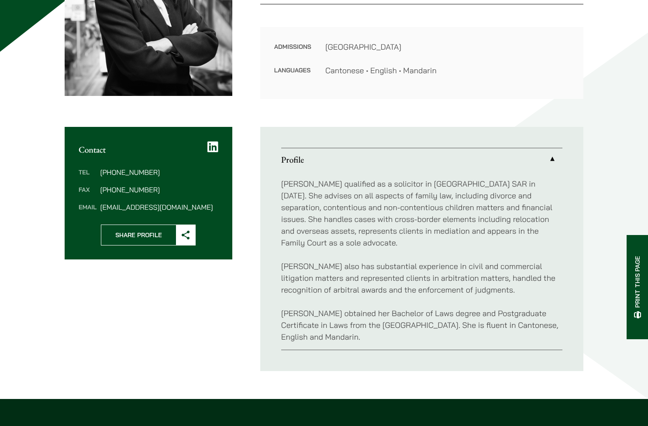
scroll to position [293, 0]
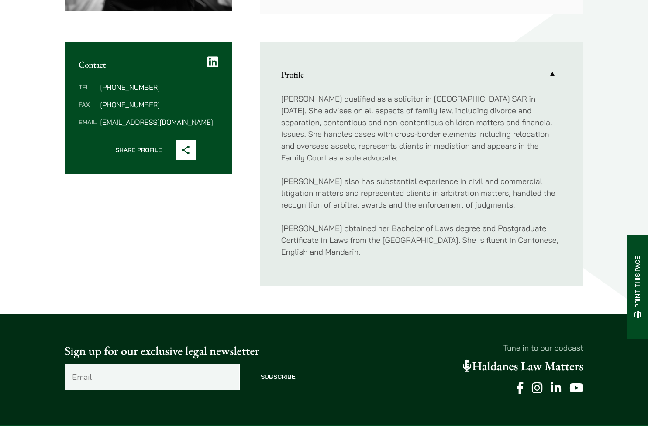
click at [350, 230] on p "Danika obtained her Bachelor of Laws degree and Postgraduate Certificate in Law…" at bounding box center [421, 240] width 281 height 35
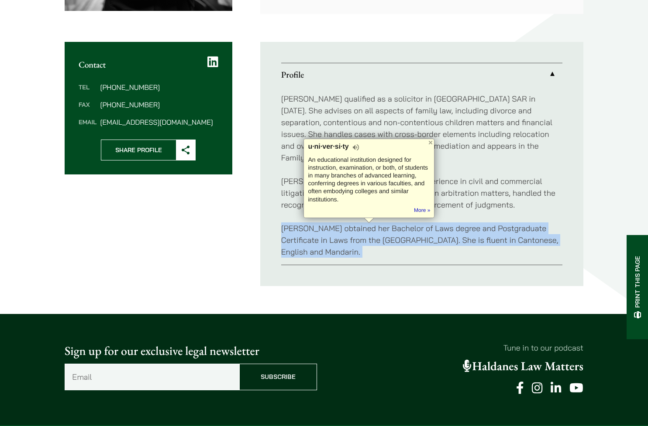
click at [350, 230] on p "Danika obtained her Bachelor of Laws degree and Postgraduate Certificate in Law…" at bounding box center [421, 240] width 281 height 35
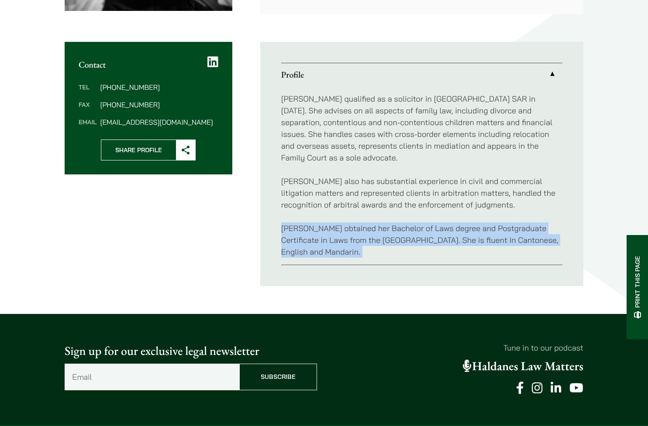
click at [350, 230] on p "Danika obtained her Bachelor of Laws degree and Postgraduate Certificate in Law…" at bounding box center [421, 240] width 281 height 35
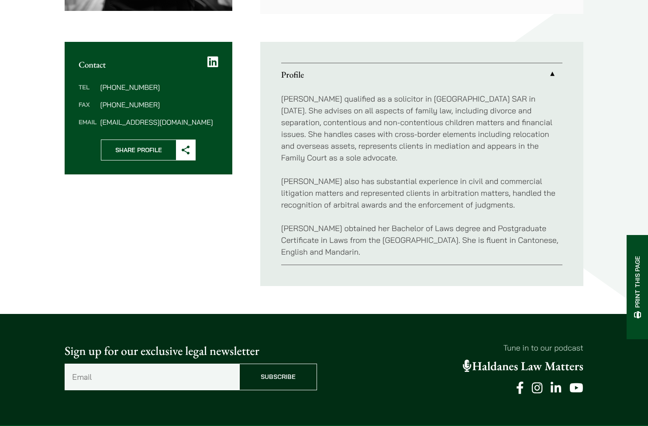
click at [350, 194] on p "Danika also has substantial experience in civil and commercial litigation matte…" at bounding box center [421, 192] width 281 height 35
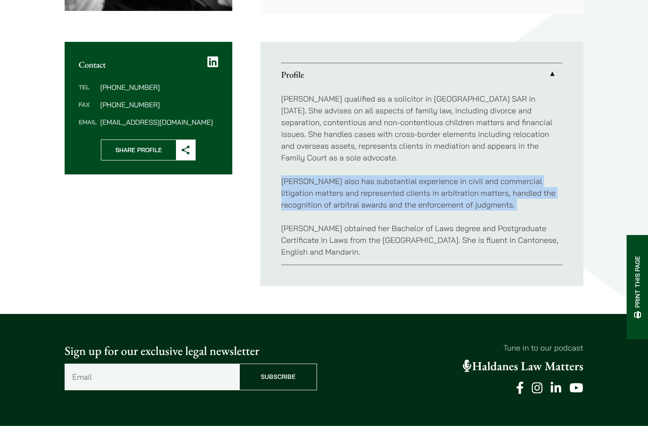
click at [350, 194] on p "Danika also has substantial experience in civil and commercial litigation matte…" at bounding box center [421, 192] width 281 height 35
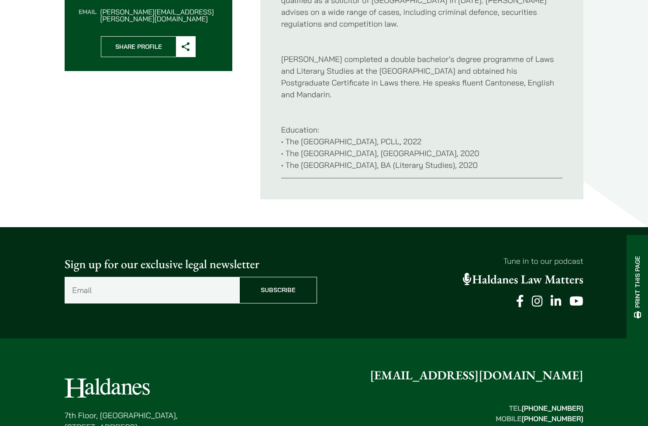
scroll to position [384, 0]
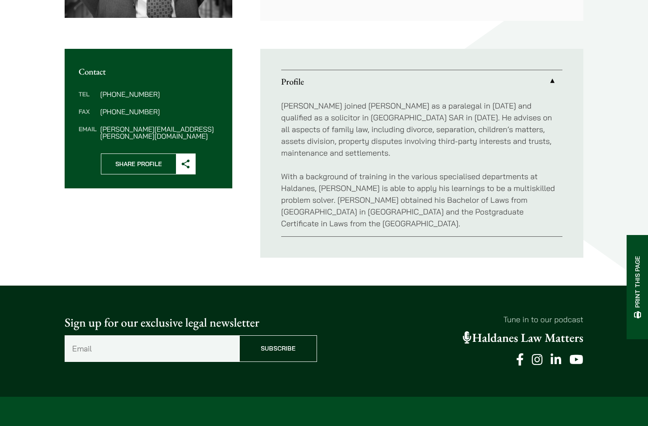
scroll to position [272, 0]
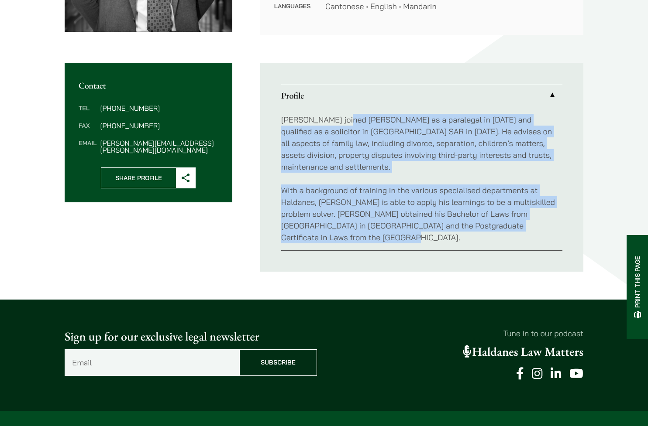
drag, startPoint x: 348, startPoint y: 124, endPoint x: 378, endPoint y: 229, distance: 109.1
click at [378, 229] on div "Ryan joined Haldanes as a paralegal in 2020 and qualified as a solicitor in Hon…" at bounding box center [421, 179] width 281 height 144
click at [378, 229] on p "With a background of training in the various specialised departments at Haldane…" at bounding box center [421, 214] width 281 height 59
drag, startPoint x: 381, startPoint y: 227, endPoint x: 279, endPoint y: 96, distance: 165.1
click at [279, 96] on ul "Profile Ryan joined Haldanes as a paralegal in 2020 and qualified as a solicito…" at bounding box center [421, 167] width 323 height 209
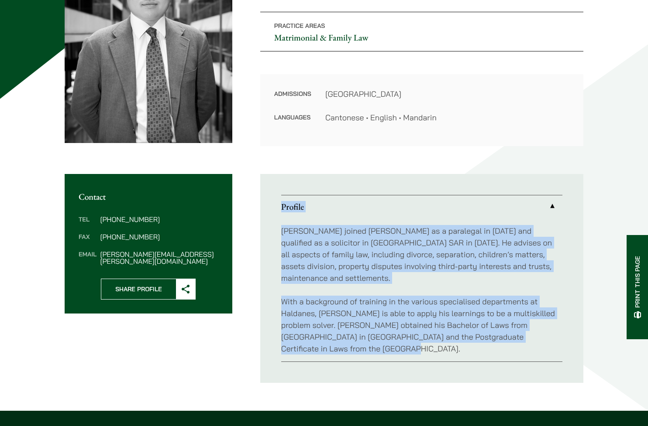
scroll to position [145, 0]
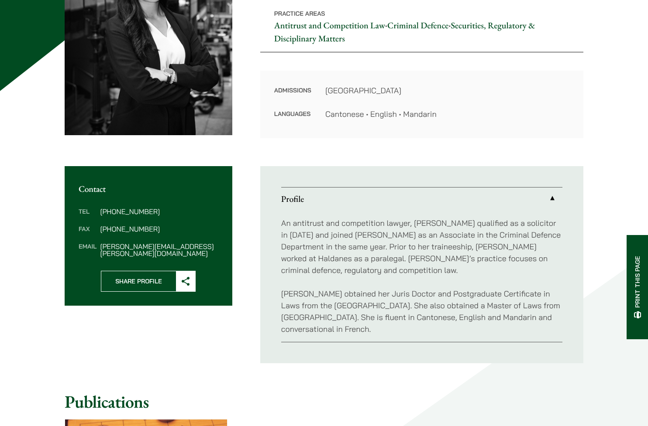
scroll to position [282, 0]
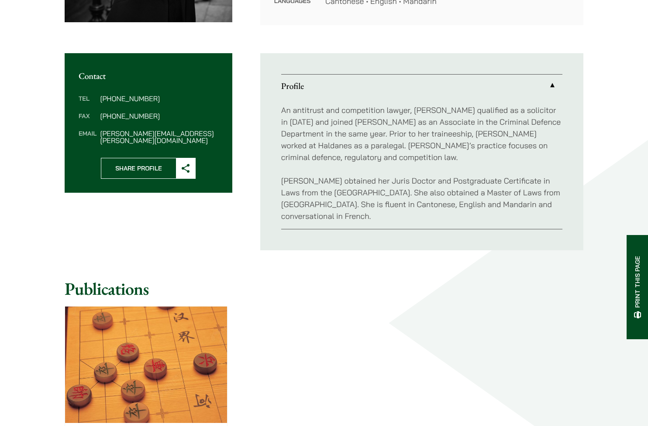
drag, startPoint x: 288, startPoint y: 136, endPoint x: 495, endPoint y: 225, distance: 226.0
click at [495, 225] on div "An antitrust and competition lawyer, [PERSON_NAME] qualified as a solicitor in …" at bounding box center [421, 163] width 281 height 132
click at [495, 224] on div "An antitrust and competition lawyer, [PERSON_NAME] qualified as a solicitor in …" at bounding box center [421, 163] width 281 height 132
drag, startPoint x: 495, startPoint y: 218, endPoint x: 280, endPoint y: 90, distance: 250.5
click at [280, 90] on ul "Profile An antitrust and competition lawyer, [PERSON_NAME] qualified as a solic…" at bounding box center [421, 151] width 323 height 197
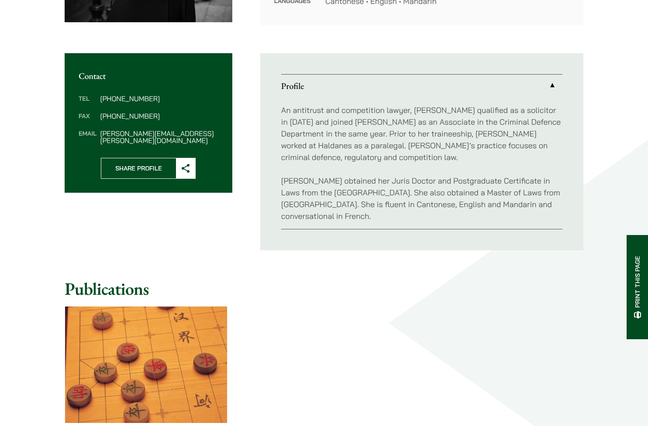
click at [280, 90] on ul "Profile An antitrust and competition lawyer, [PERSON_NAME] qualified as a solic…" at bounding box center [421, 151] width 323 height 197
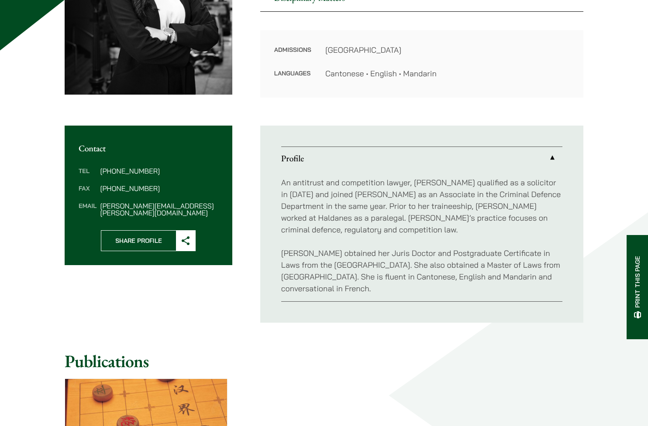
scroll to position [45, 0]
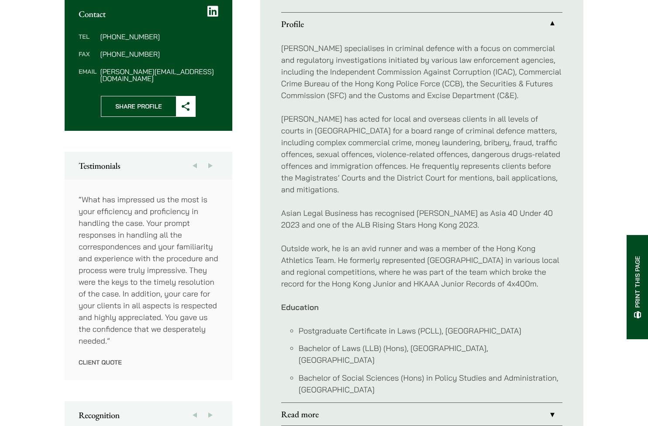
scroll to position [401, 0]
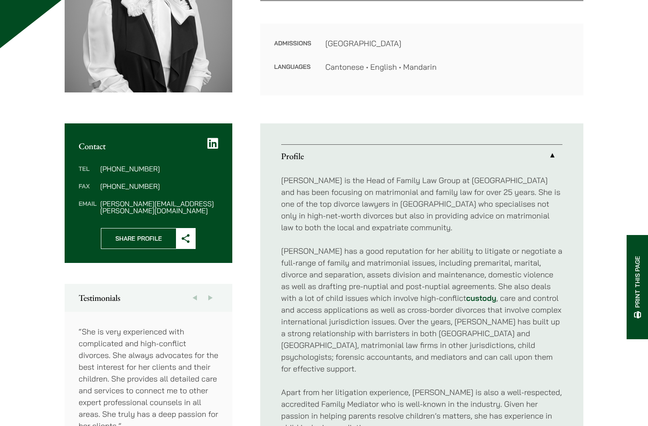
scroll to position [328, 0]
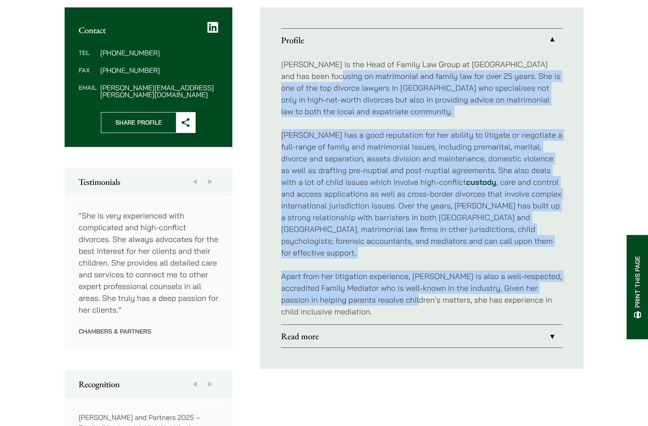
drag, startPoint x: 309, startPoint y: 73, endPoint x: 410, endPoint y: 290, distance: 239.4
click at [410, 290] on div "[PERSON_NAME] is the Head of Family Law Group at [GEOGRAPHIC_DATA] and has been…" at bounding box center [421, 188] width 281 height 273
click at [410, 290] on p "Apart from her litigation experience, [PERSON_NAME] is also a well-respected, a…" at bounding box center [421, 294] width 281 height 47
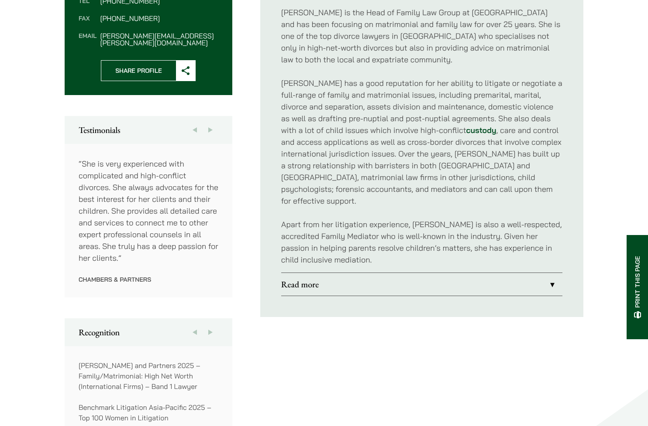
scroll to position [404, 0]
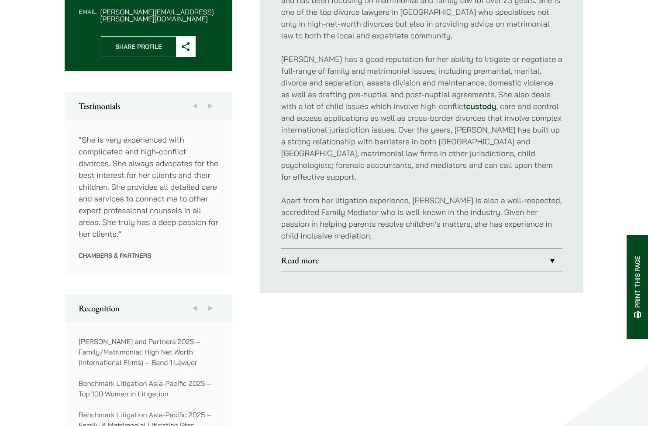
click at [363, 249] on link "Read more" at bounding box center [421, 260] width 281 height 23
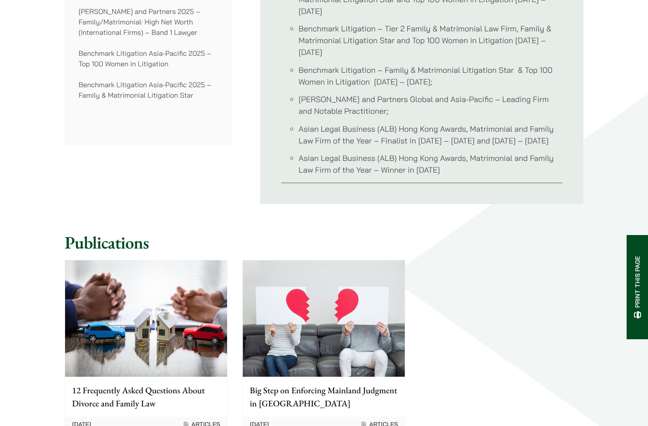
scroll to position [530, 0]
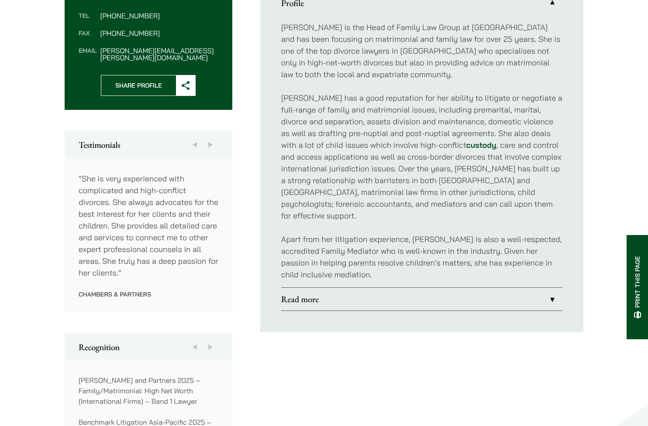
scroll to position [335, 0]
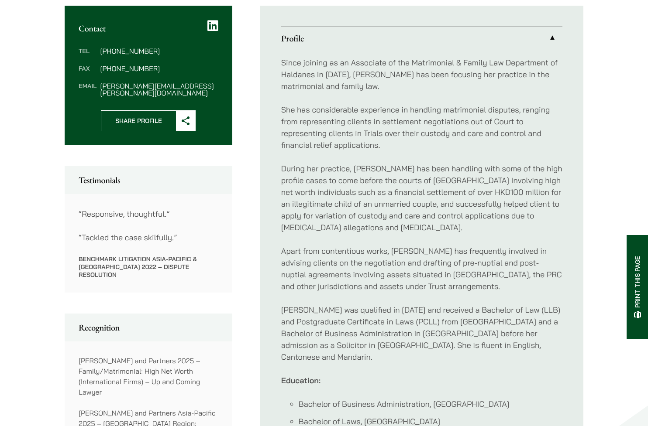
scroll to position [508, 0]
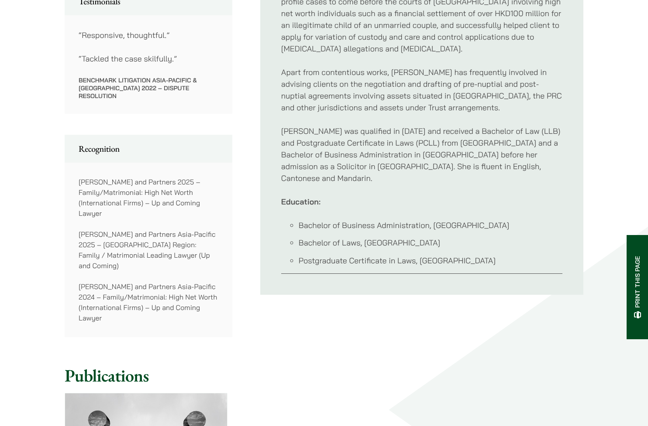
drag, startPoint x: 299, startPoint y: 227, endPoint x: 512, endPoint y: 260, distance: 216.5
click at [522, 261] on ul "Bachelor of Business Administration, Chinese University of Hong Kong Bachelor o…" at bounding box center [421, 243] width 281 height 47
click at [512, 260] on li "Postgraduate Certificate in Laws, City University of Hong Kong" at bounding box center [431, 261] width 264 height 12
drag, startPoint x: 514, startPoint y: 261, endPoint x: 299, endPoint y: 227, distance: 216.9
click at [299, 227] on ul "Bachelor of Business Administration, Chinese University of Hong Kong Bachelor o…" at bounding box center [421, 243] width 281 height 47
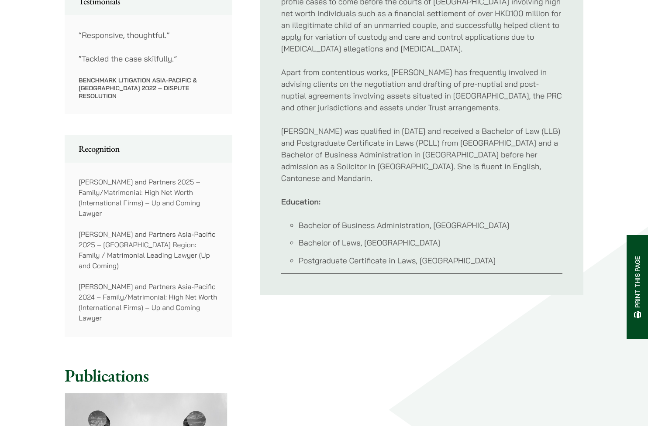
click at [299, 227] on li "Bachelor of Business Administration, Chinese University of Hong Kong" at bounding box center [431, 226] width 264 height 12
drag, startPoint x: 299, startPoint y: 223, endPoint x: 538, endPoint y: 263, distance: 242.0
click at [538, 263] on ul "Bachelor of Business Administration, Chinese University of Hong Kong Bachelor o…" at bounding box center [421, 243] width 281 height 47
click at [538, 263] on li "Postgraduate Certificate in Laws, City University of Hong Kong" at bounding box center [431, 261] width 264 height 12
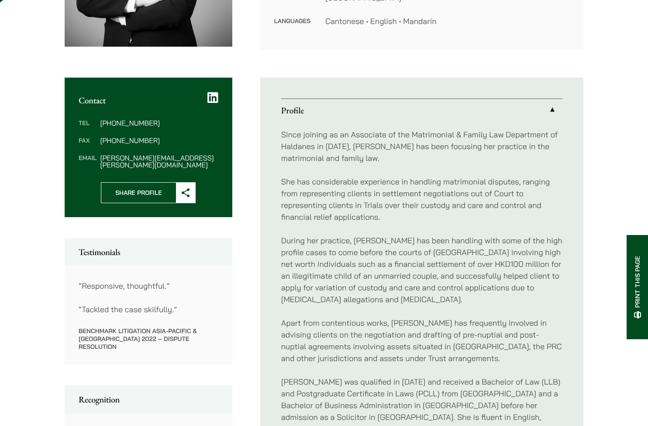
scroll to position [74, 0]
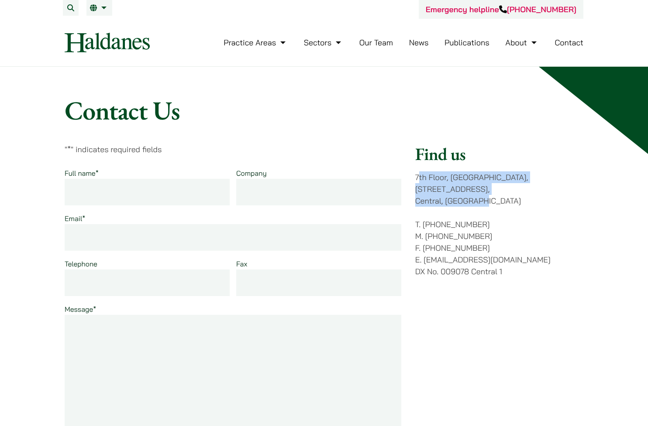
drag, startPoint x: 418, startPoint y: 178, endPoint x: 497, endPoint y: 189, distance: 80.2
click at [497, 189] on p "[STREET_ADDRESS]" at bounding box center [499, 189] width 168 height 35
drag, startPoint x: 509, startPoint y: 176, endPoint x: 452, endPoint y: 179, distance: 57.2
click at [452, 179] on p "7th Floor, Ruttonjee House, 11 Duddell Street, Central, Hong Kong" at bounding box center [499, 189] width 168 height 35
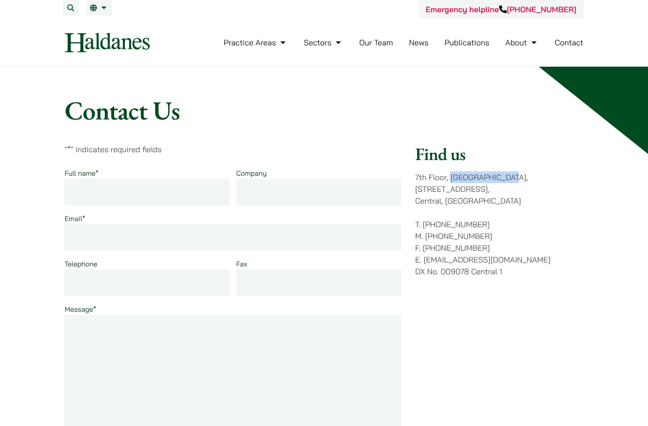
copy p "Ruttonjee House"
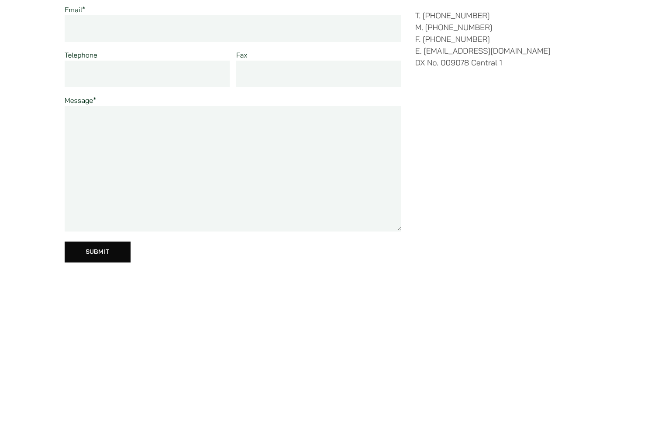
scroll to position [227, 0]
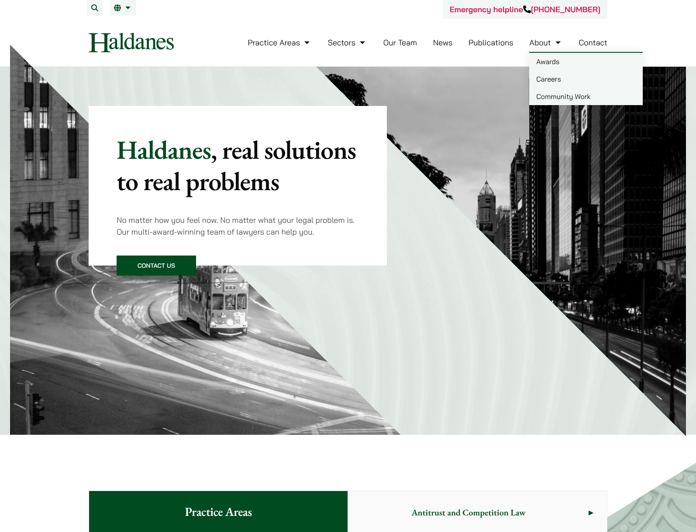
click at [560, 79] on link "Careers" at bounding box center [585, 78] width 113 height 17
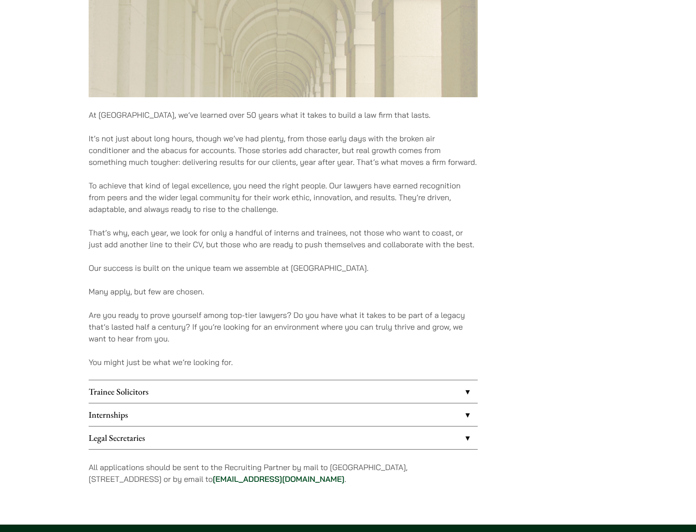
scroll to position [456, 0]
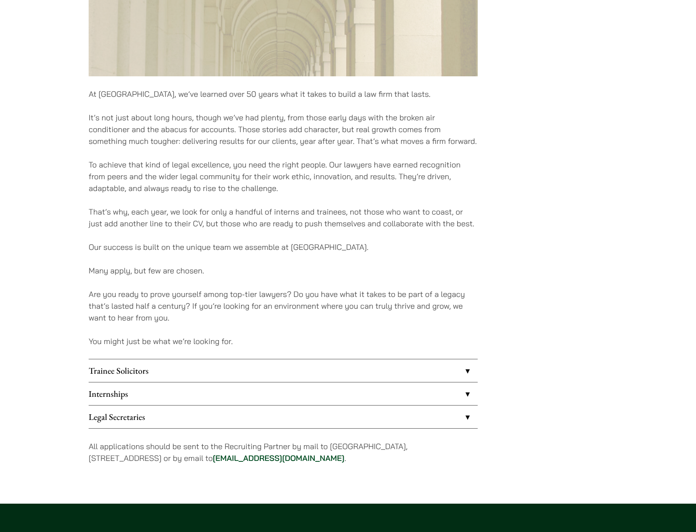
click at [114, 397] on link "Internships" at bounding box center [283, 394] width 389 height 23
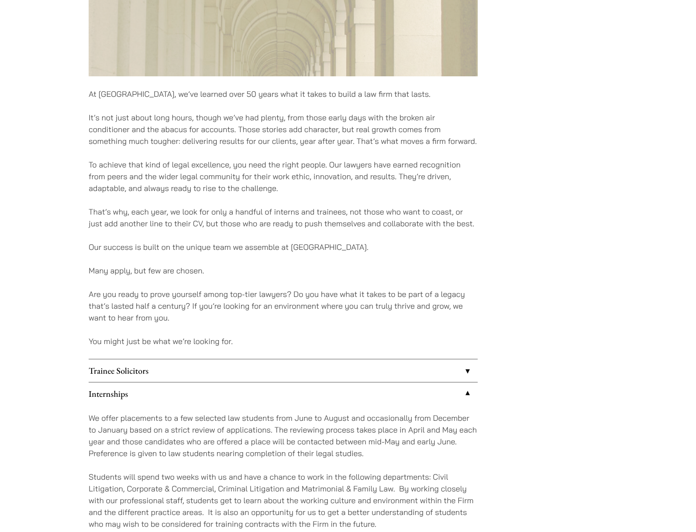
scroll to position [523, 0]
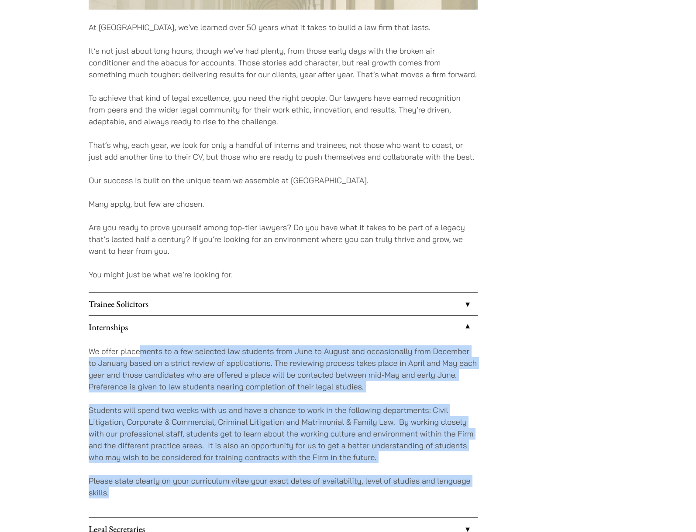
drag, startPoint x: 138, startPoint y: 349, endPoint x: 191, endPoint y: 498, distance: 157.9
click at [191, 499] on div "We offer placements to a few selected law students from June to August and occa…" at bounding box center [283, 428] width 389 height 179
click at [191, 498] on p "Please state clearly on your curriculum vitae your exact dates of availability,…" at bounding box center [283, 487] width 389 height 24
drag, startPoint x: 196, startPoint y: 496, endPoint x: 86, endPoint y: 351, distance: 181.7
click at [86, 351] on div "Careers At [GEOGRAPHIC_DATA], we’ve learned over 50 years what it takes to buil…" at bounding box center [348, 80] width 550 height 1017
